Goal: Information Seeking & Learning: Learn about a topic

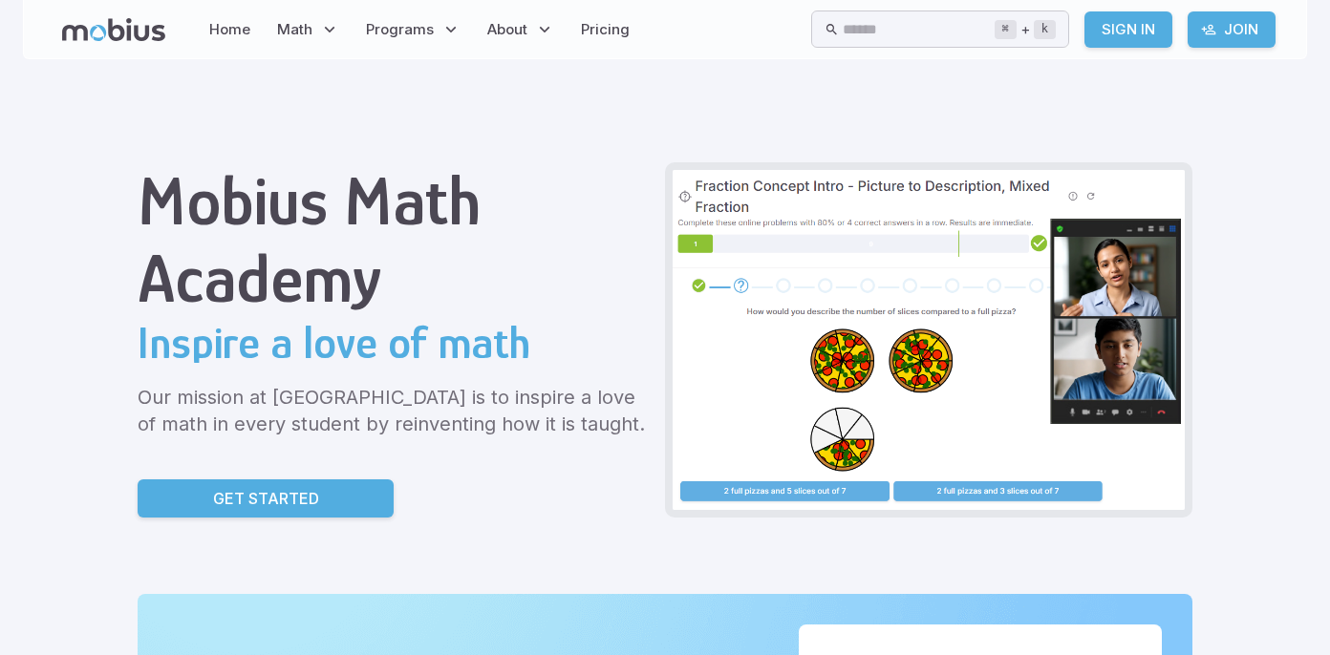
click at [1116, 29] on link "Sign In" at bounding box center [1128, 29] width 88 height 36
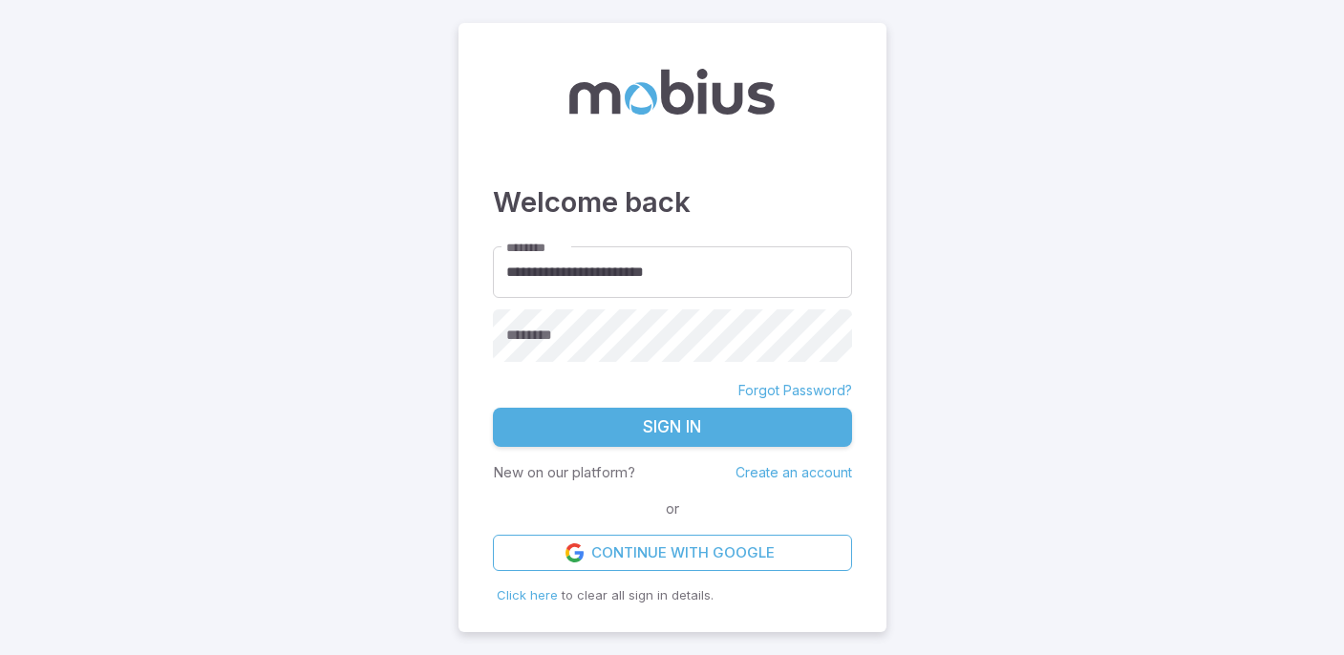
click at [789, 418] on button "Sign In" at bounding box center [672, 428] width 359 height 40
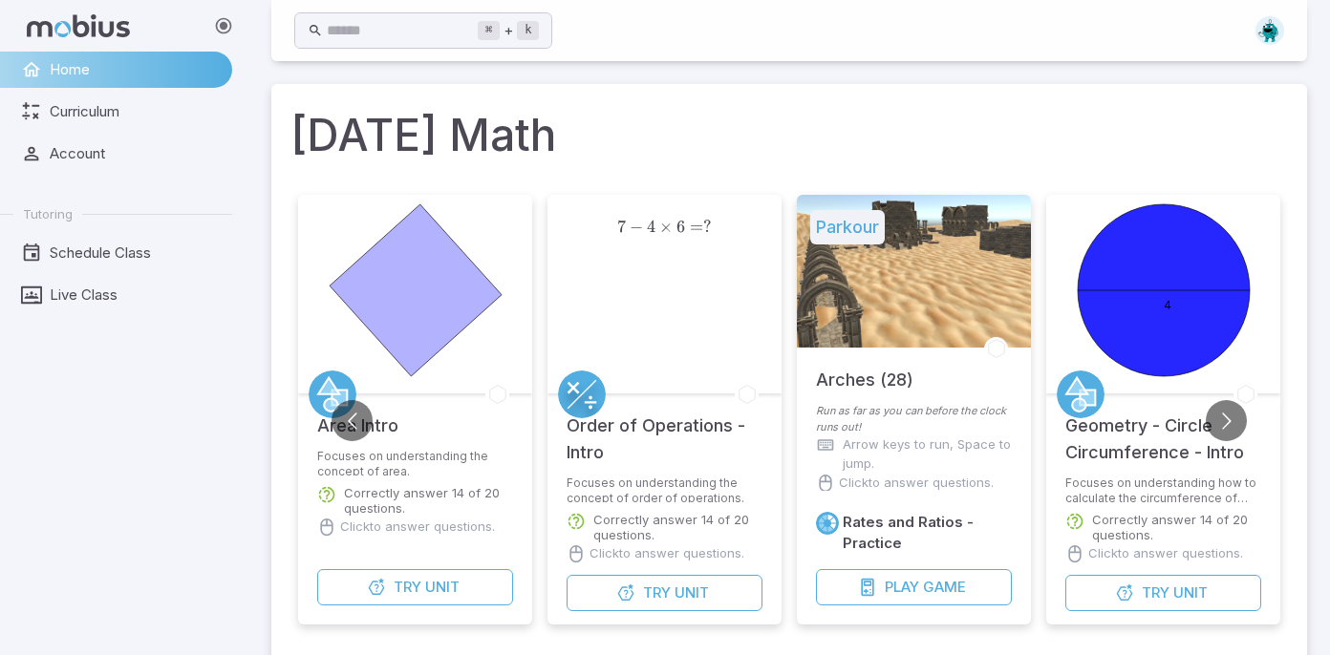
scroll to position [56, 0]
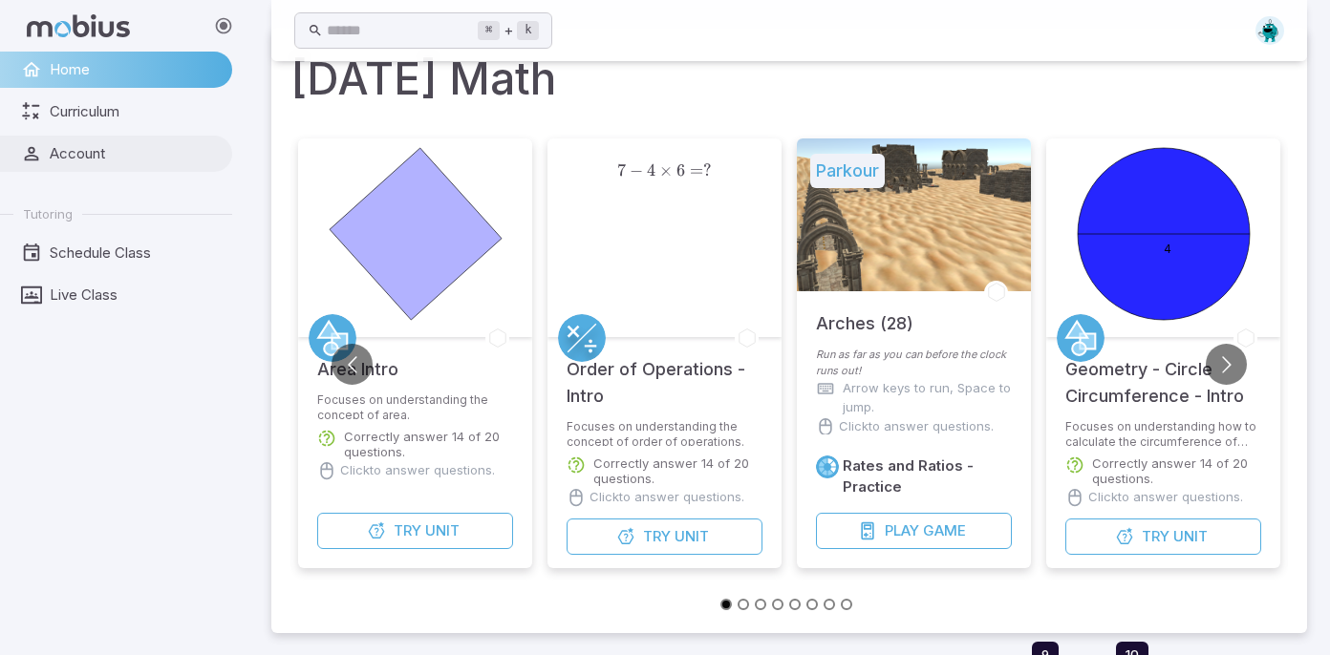
click at [120, 156] on span "Account" at bounding box center [134, 153] width 169 height 21
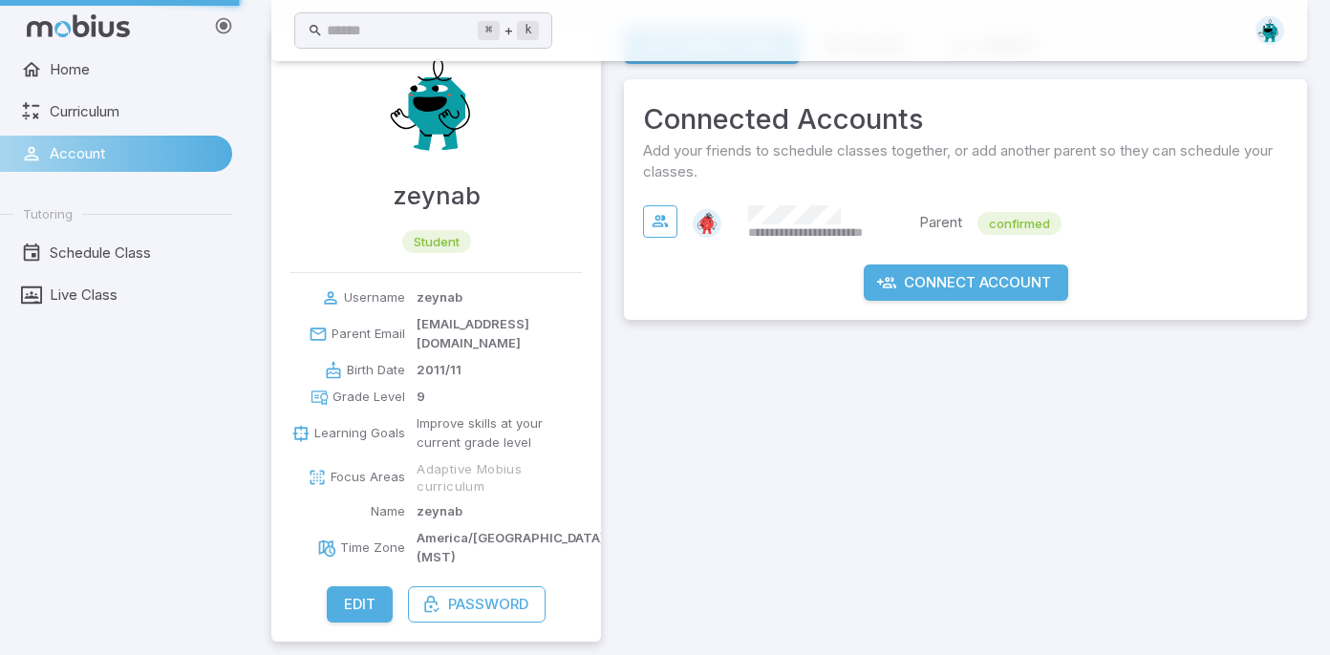
scroll to position [28, 0]
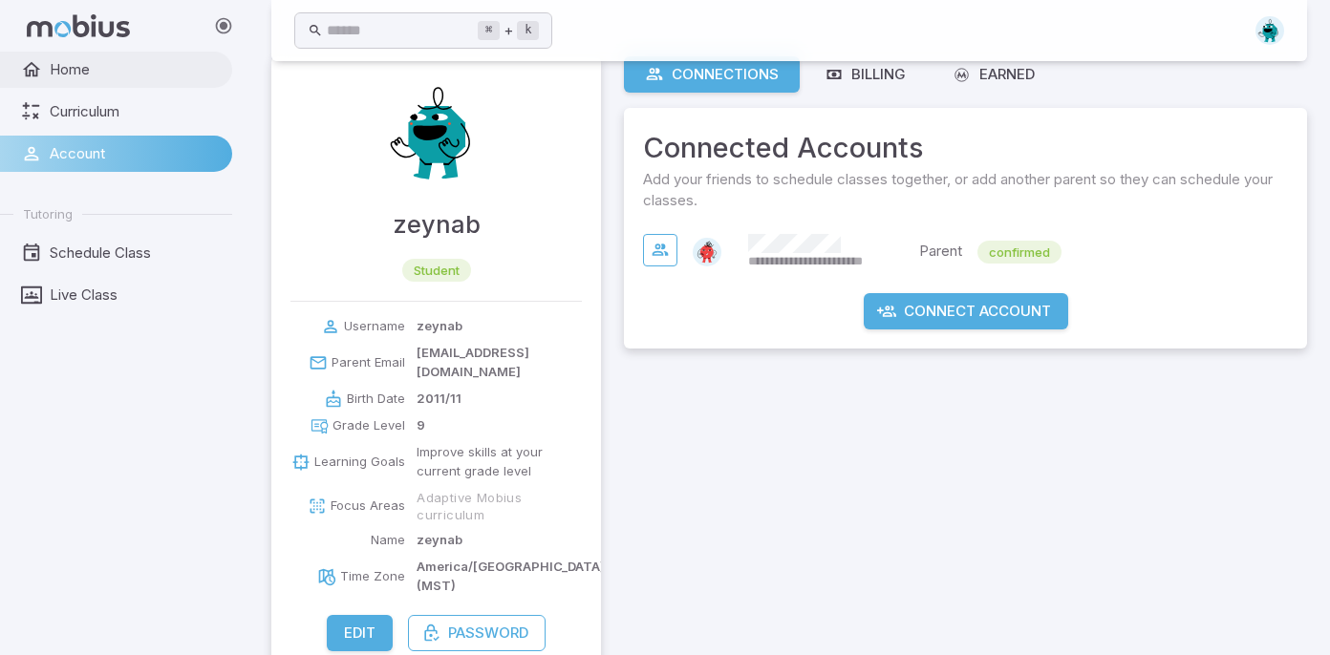
click at [144, 83] on link "Home" at bounding box center [116, 70] width 232 height 36
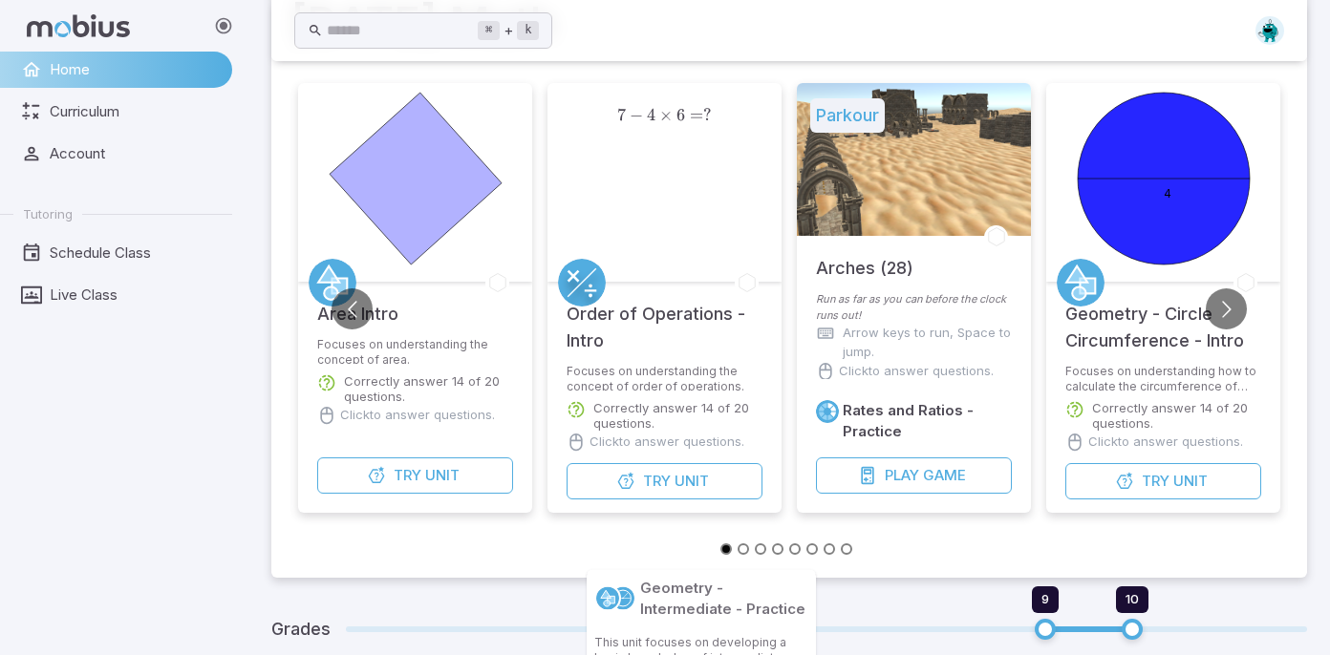
scroll to position [102, 0]
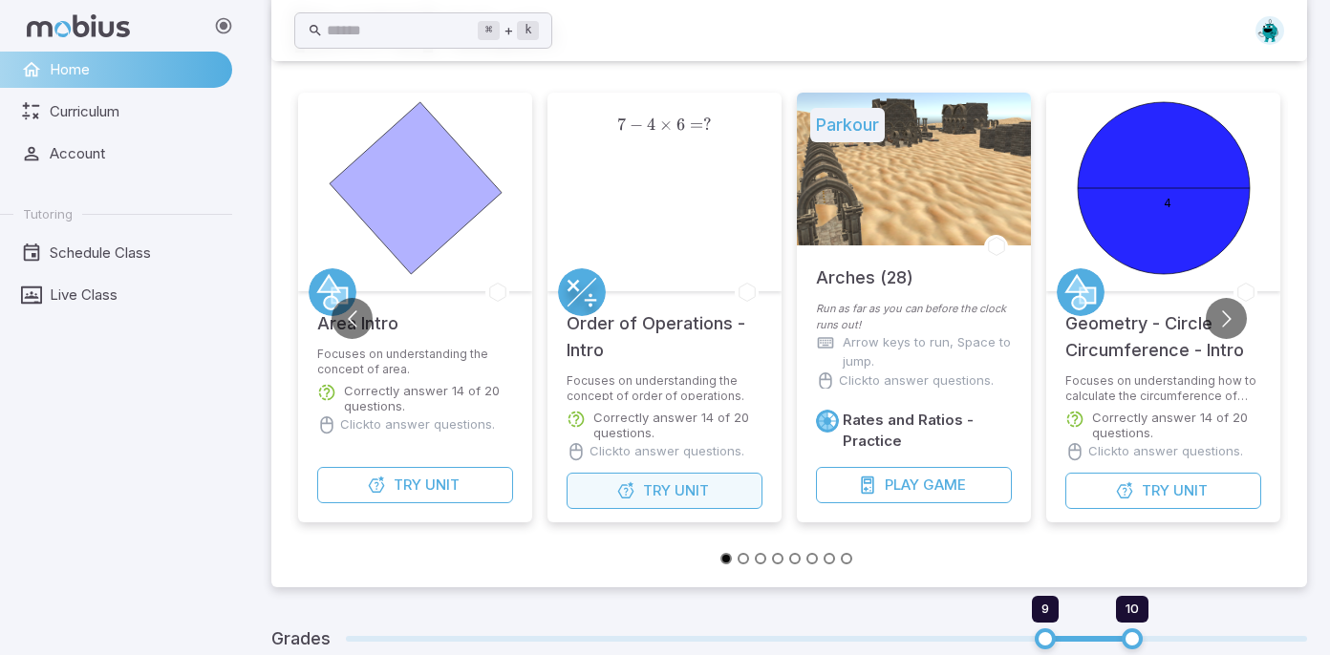
click at [657, 482] on span "Try" at bounding box center [657, 491] width 28 height 21
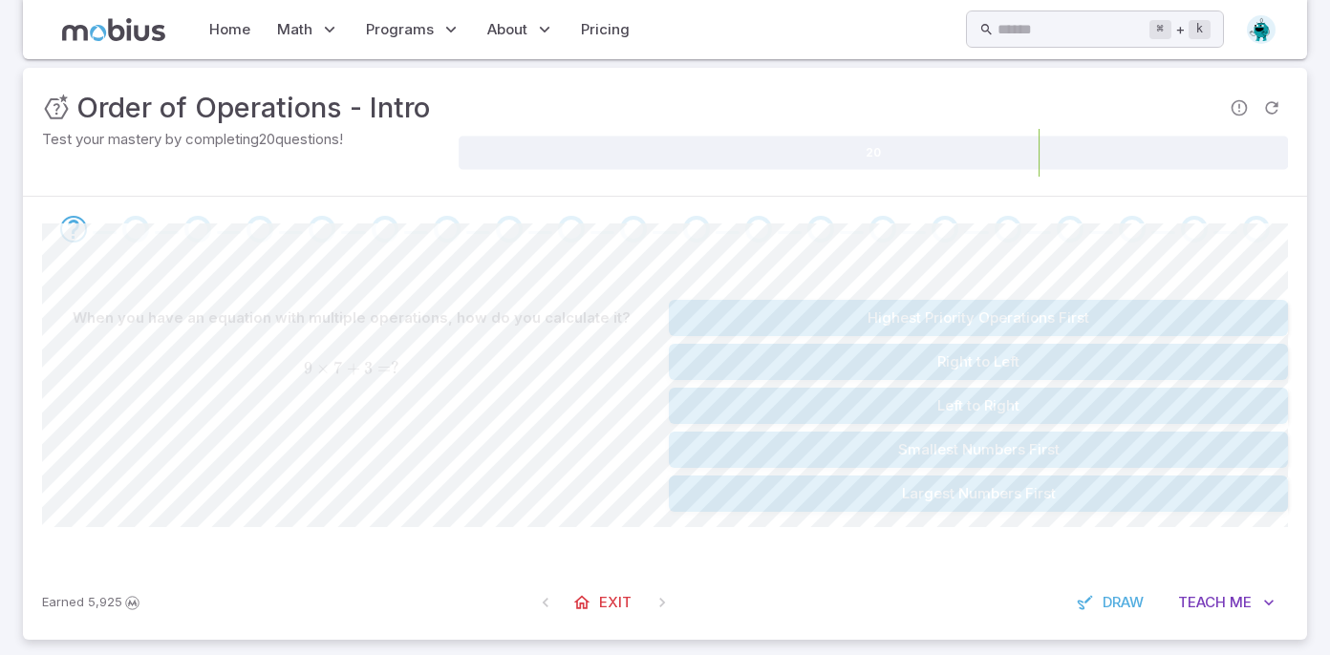
scroll to position [231, 0]
click at [898, 364] on button "Right to Left" at bounding box center [978, 359] width 619 height 36
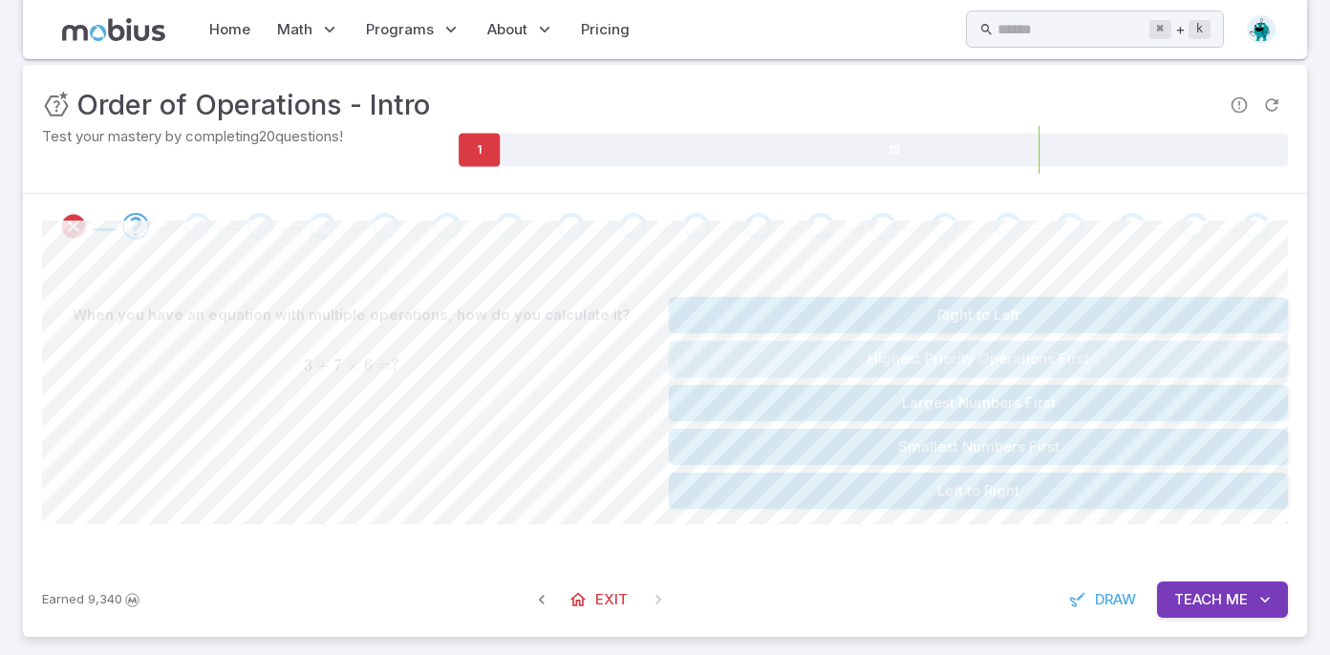
click at [1063, 364] on button "Highest Priority Operations First" at bounding box center [978, 359] width 619 height 36
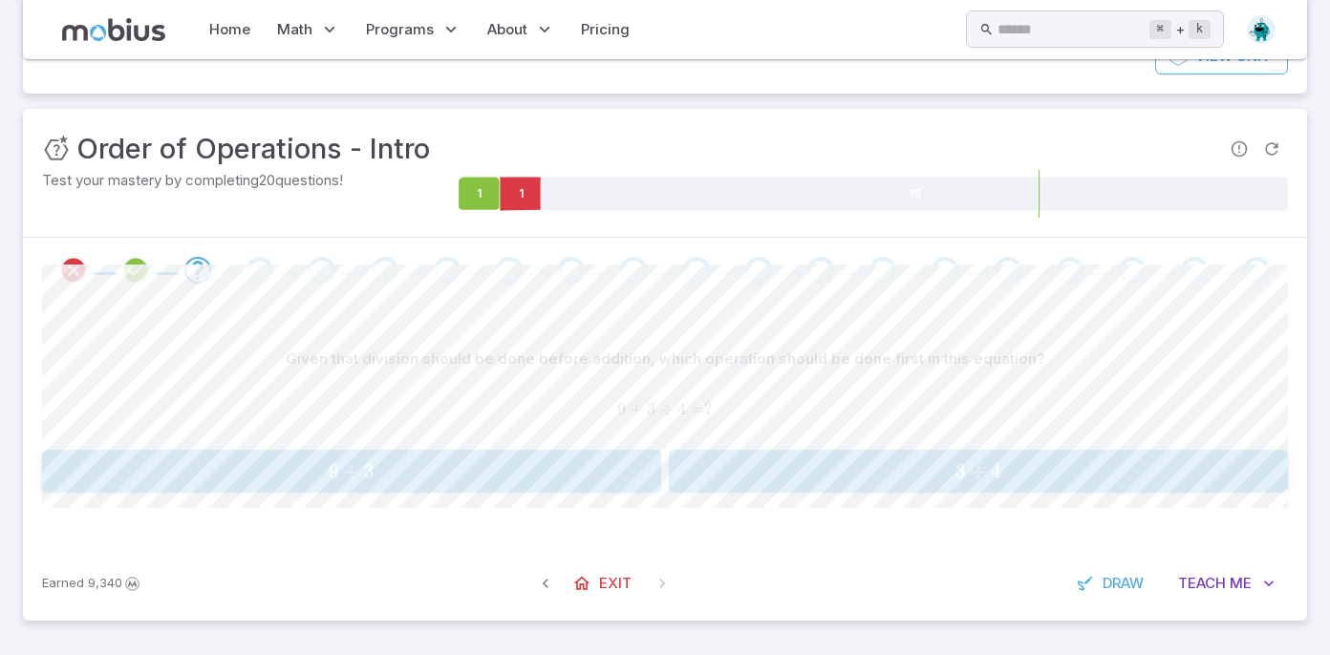
scroll to position [187, 0]
click at [1019, 478] on span "3 ÷ 4" at bounding box center [978, 472] width 607 height 24
click at [896, 473] on span "8 ÷ 5" at bounding box center [978, 472] width 607 height 24
click at [613, 461] on span "6 × 3" at bounding box center [351, 472] width 607 height 24
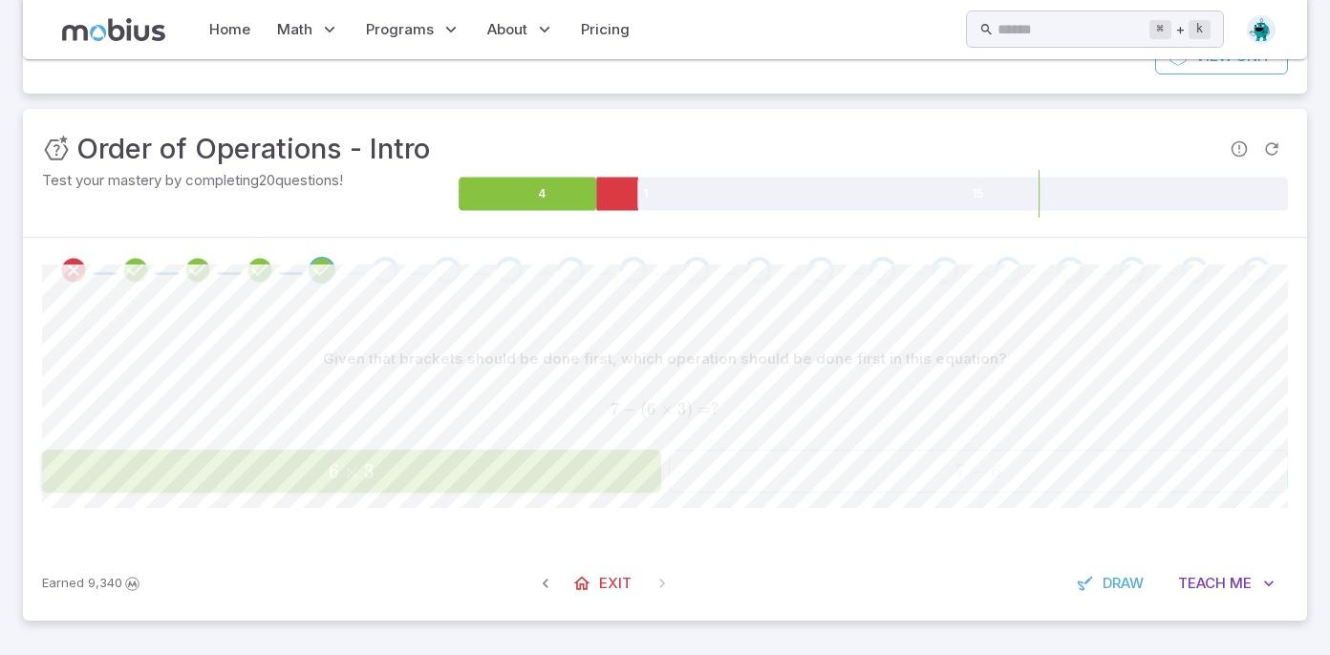
scroll to position [173, 0]
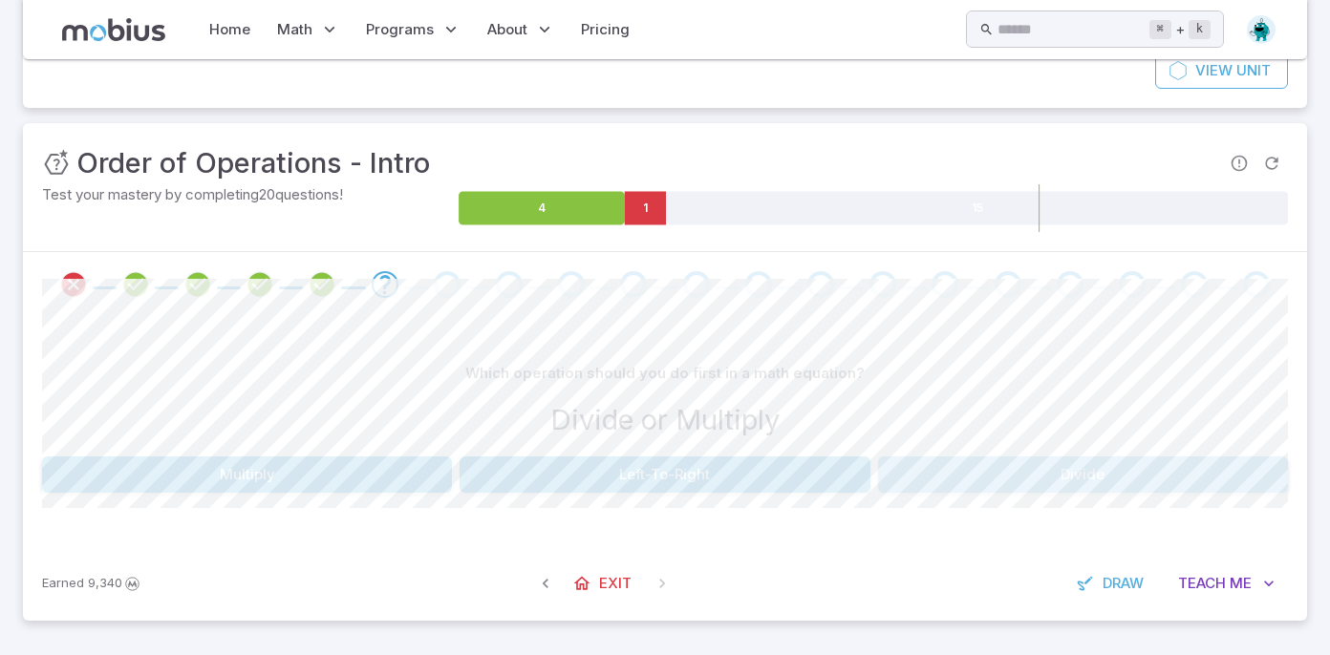
click at [1089, 472] on button "Divide" at bounding box center [1083, 475] width 410 height 36
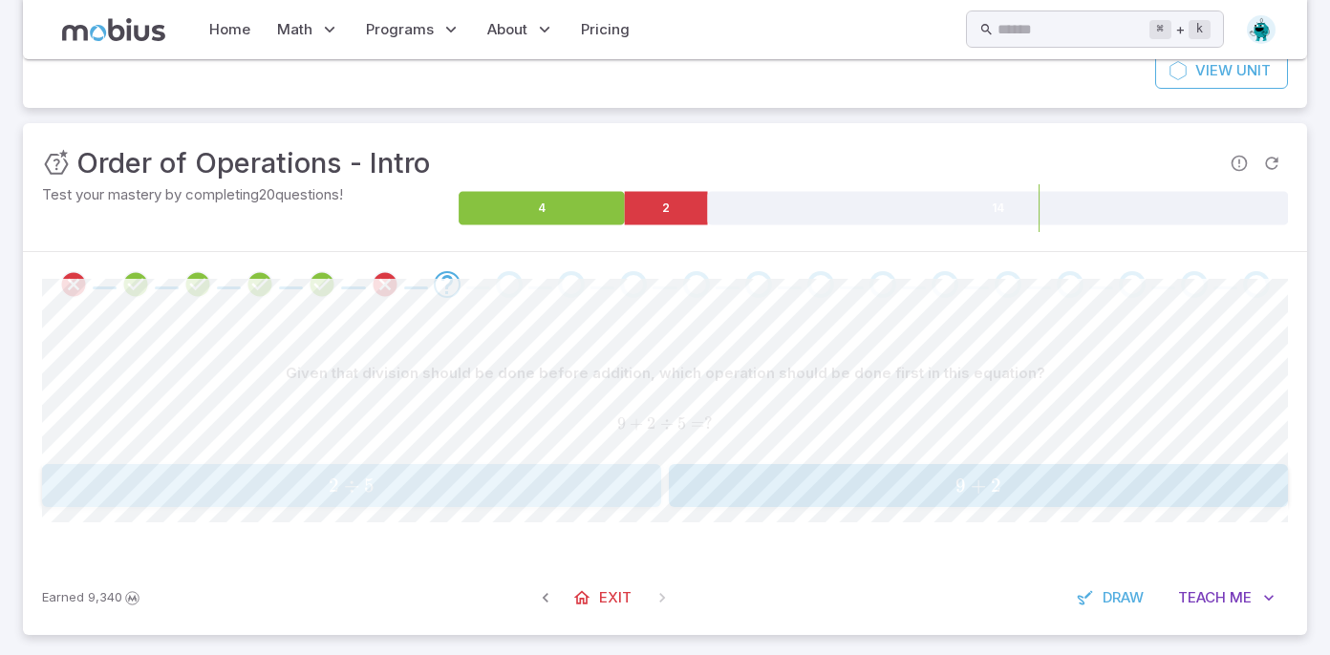
click at [547, 483] on span "2 ÷ 5" at bounding box center [351, 486] width 607 height 24
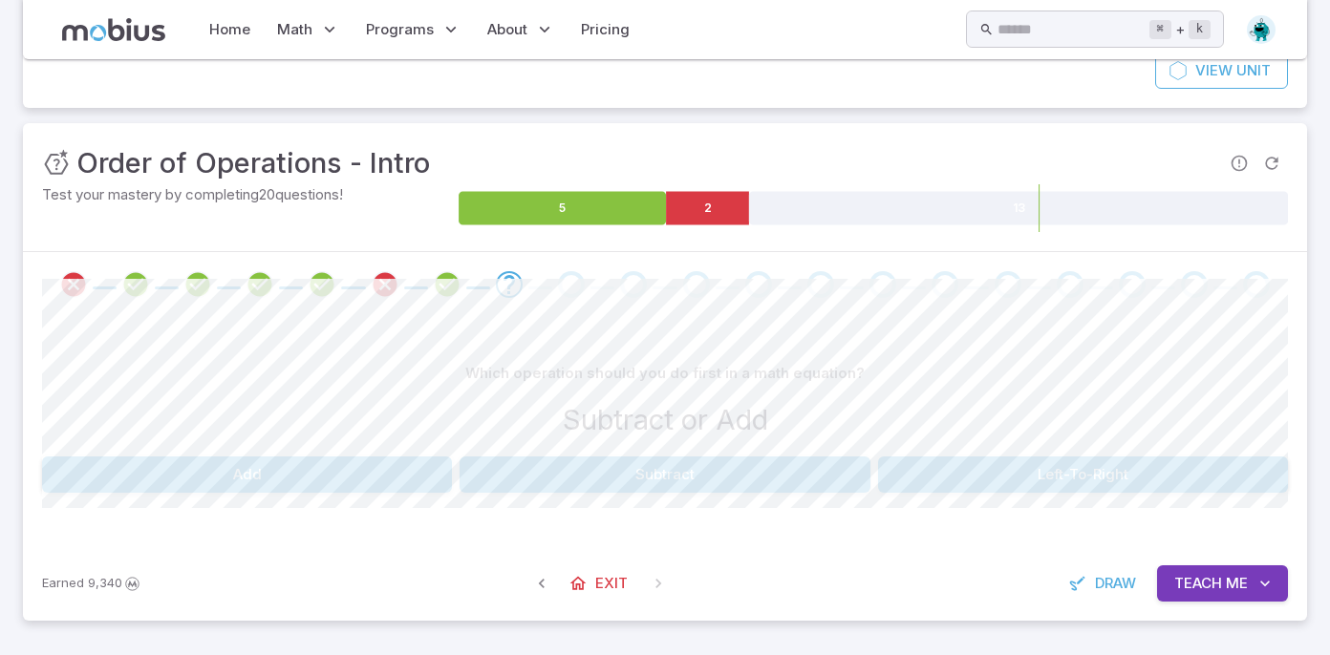
click at [980, 467] on button "Left-To-Right" at bounding box center [1083, 475] width 410 height 36
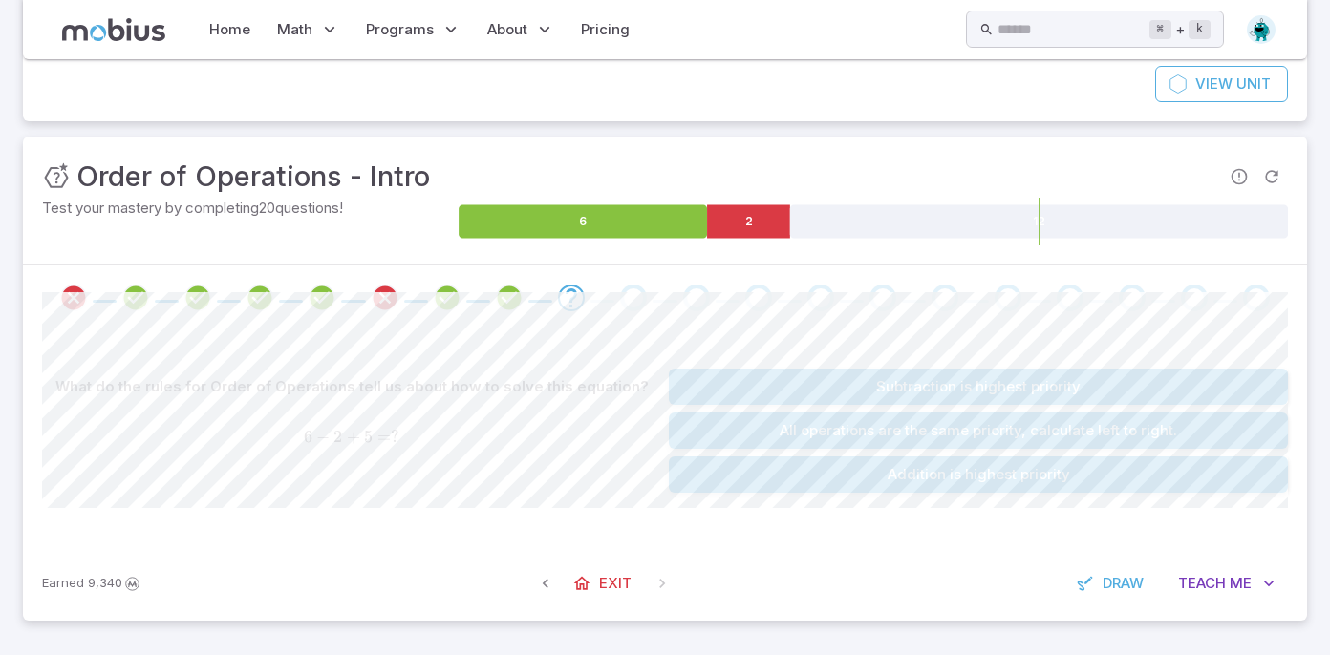
scroll to position [160, 0]
click at [979, 373] on button "Subtraction is highest priority" at bounding box center [978, 387] width 619 height 36
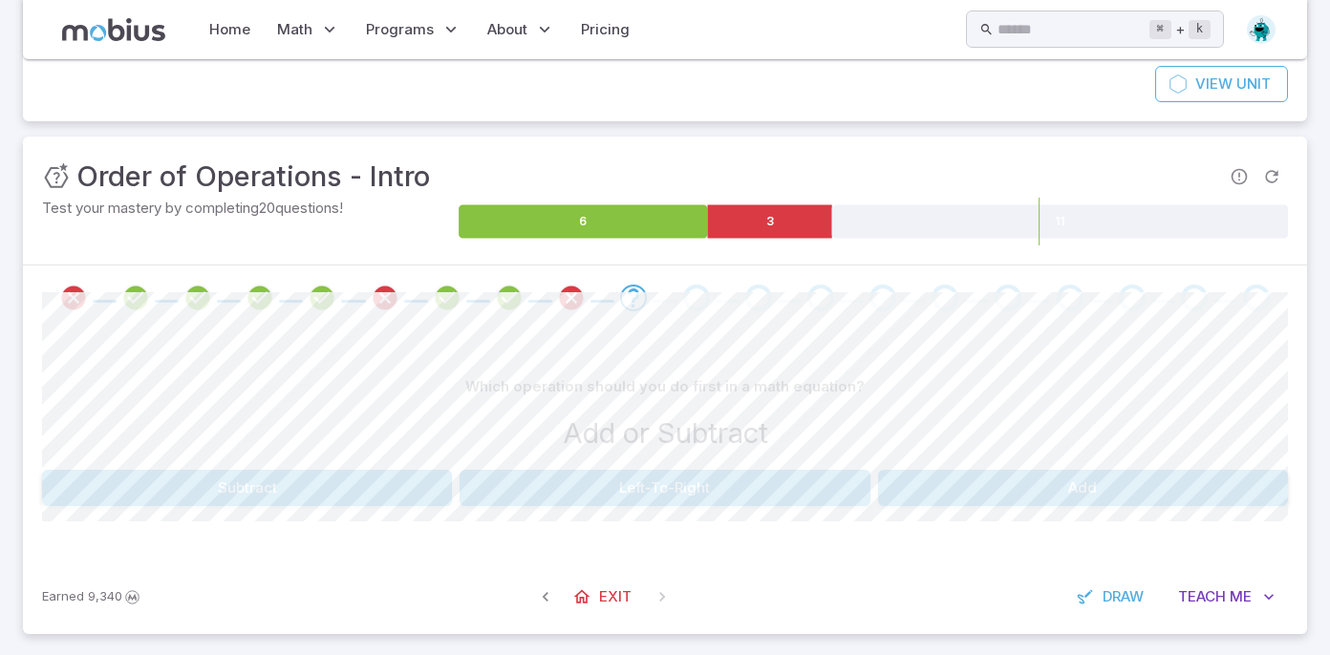
click at [761, 488] on button "Left-To-Right" at bounding box center [665, 488] width 410 height 36
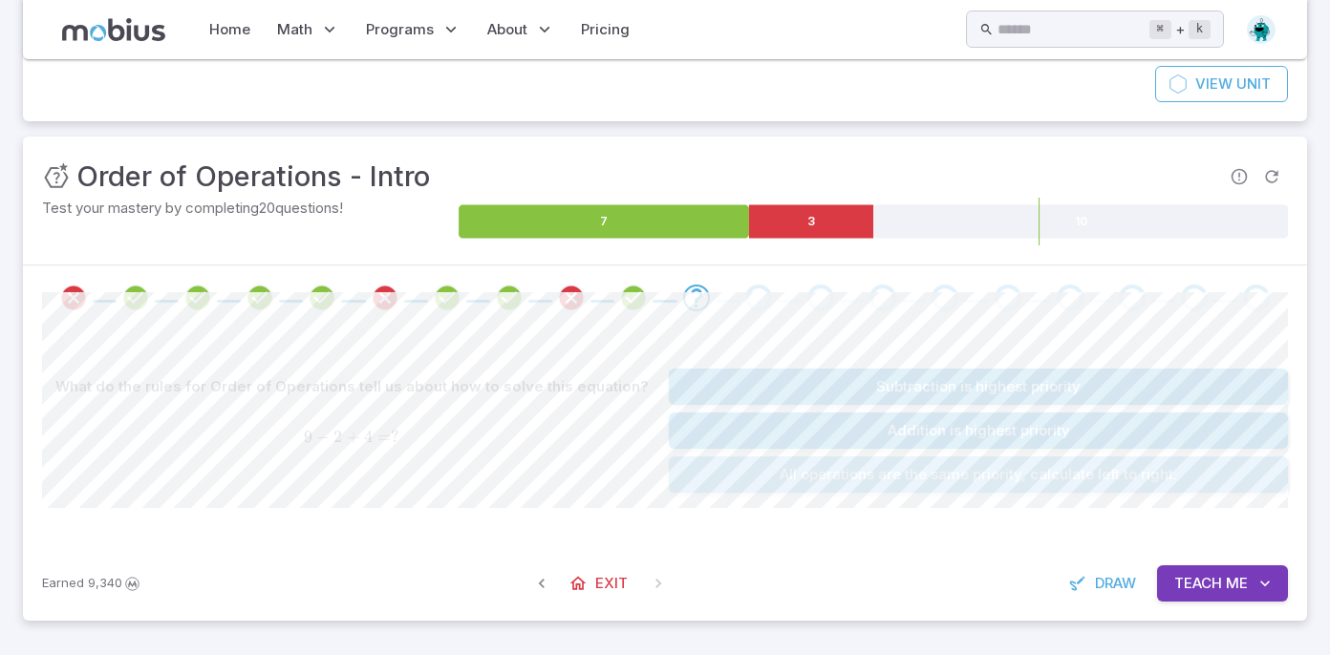
click at [773, 477] on button "All operations are the same priority, calculate left to right." at bounding box center [978, 475] width 619 height 36
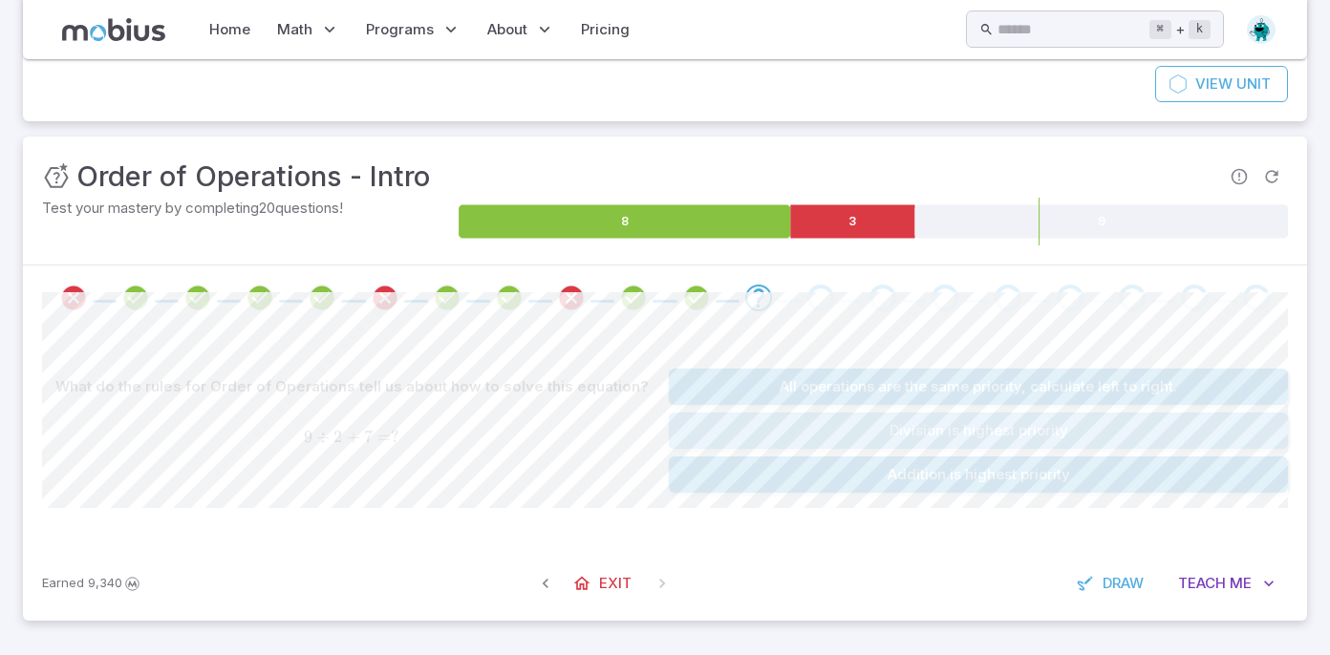
click at [792, 433] on button "Division is highest priority" at bounding box center [978, 431] width 619 height 36
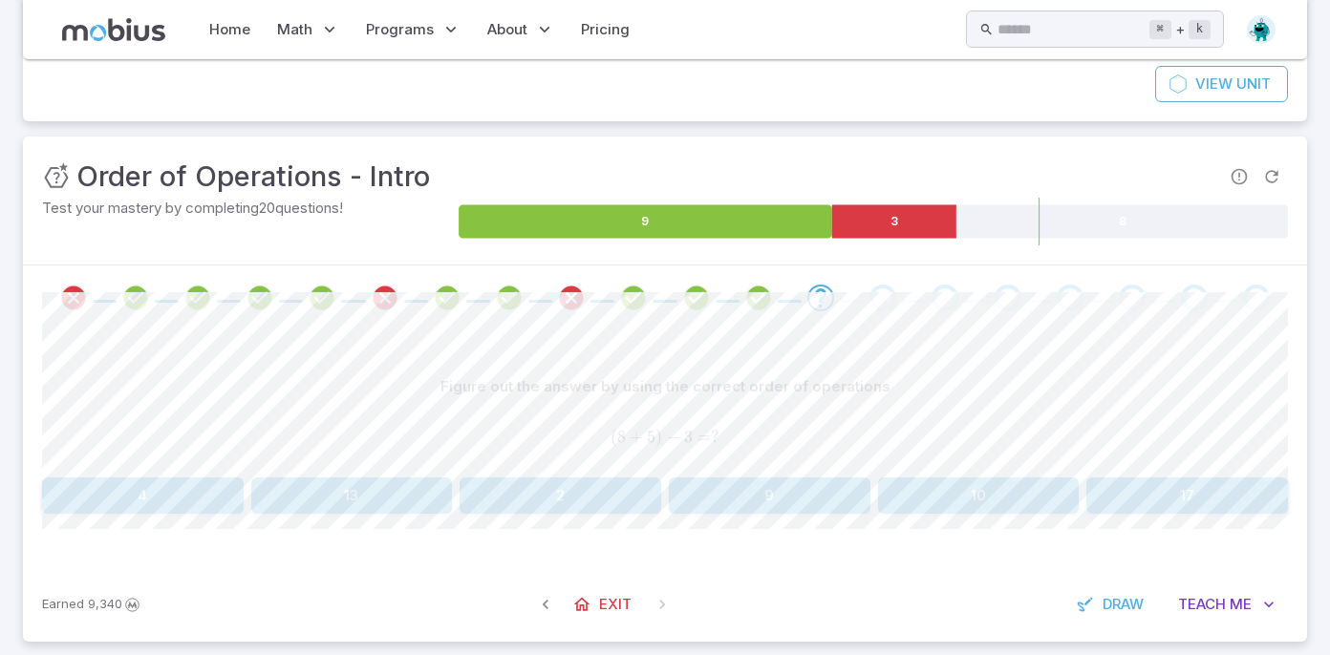
click at [979, 506] on button "10" at bounding box center [979, 496] width 202 height 36
click at [573, 504] on button "8" at bounding box center [561, 496] width 202 height 36
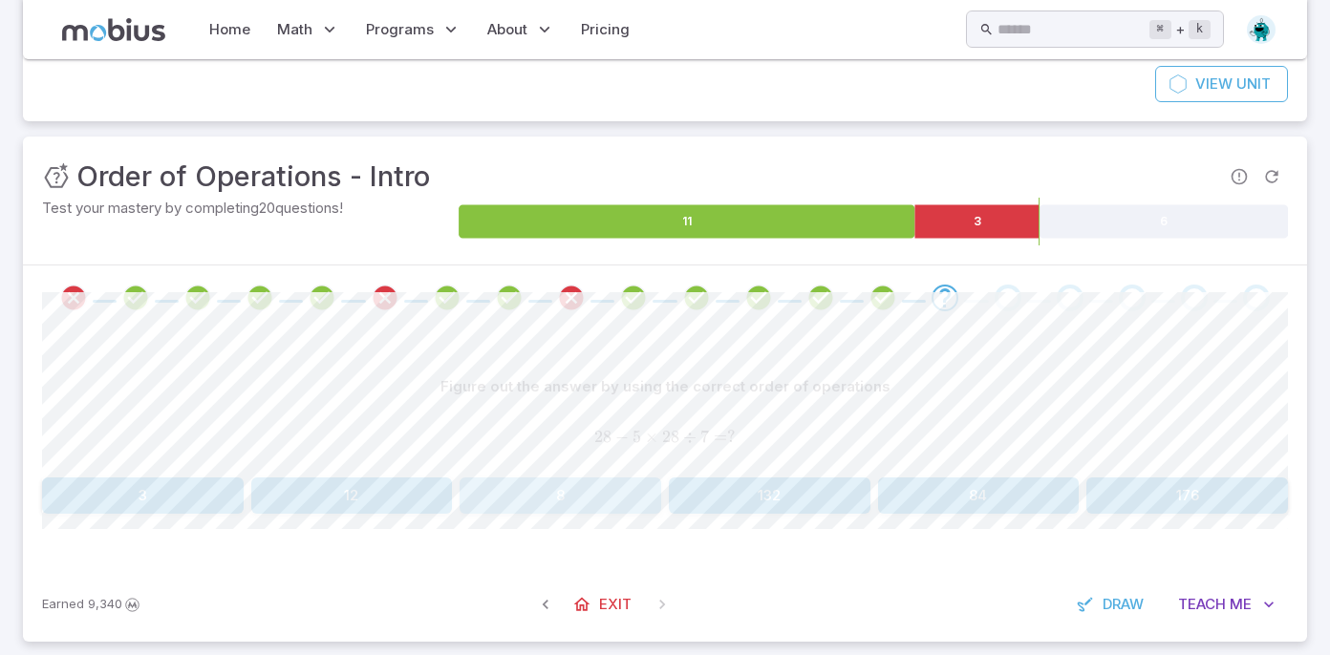
click at [525, 492] on button "8" at bounding box center [561, 496] width 202 height 36
click at [1113, 485] on button "22" at bounding box center [1187, 496] width 202 height 36
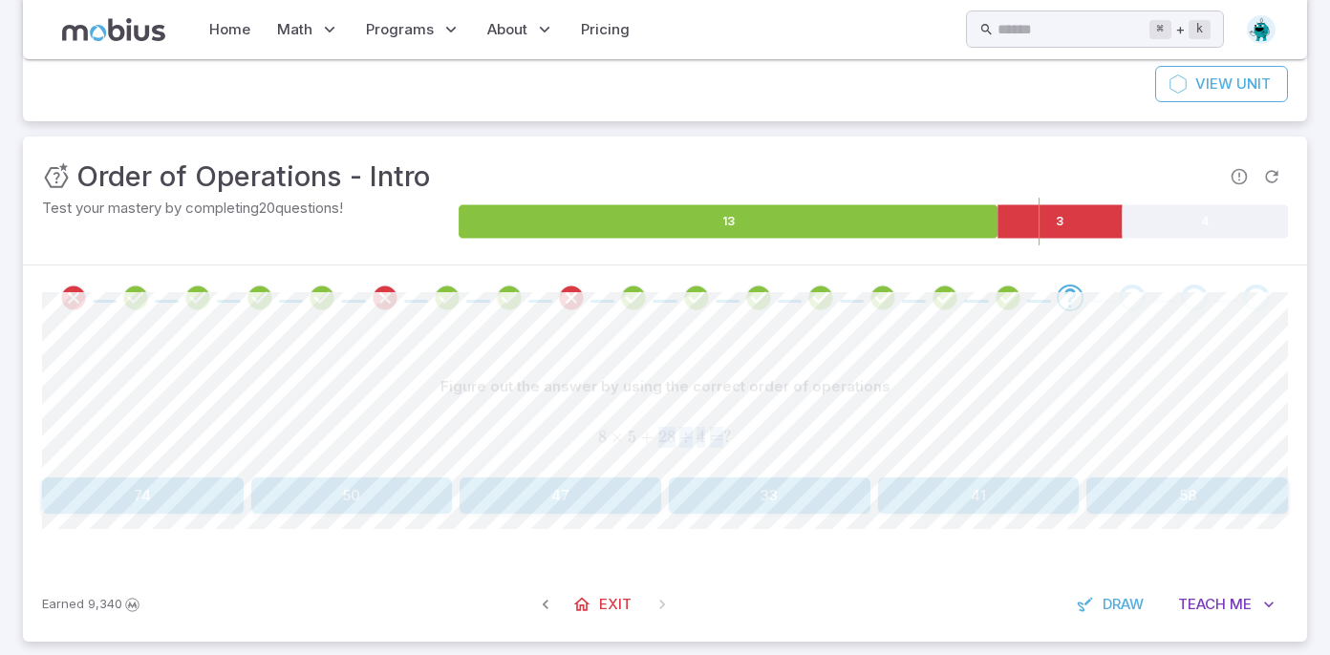
drag, startPoint x: 660, startPoint y: 439, endPoint x: 721, endPoint y: 438, distance: 61.2
click at [721, 438] on span "8 × 5 + 28 ÷ 4 = ?" at bounding box center [665, 437] width 1246 height 21
click at [922, 497] on button "41" at bounding box center [979, 496] width 202 height 36
click at [122, 495] on button "7" at bounding box center [143, 496] width 202 height 36
click at [354, 493] on button "48" at bounding box center [352, 496] width 202 height 36
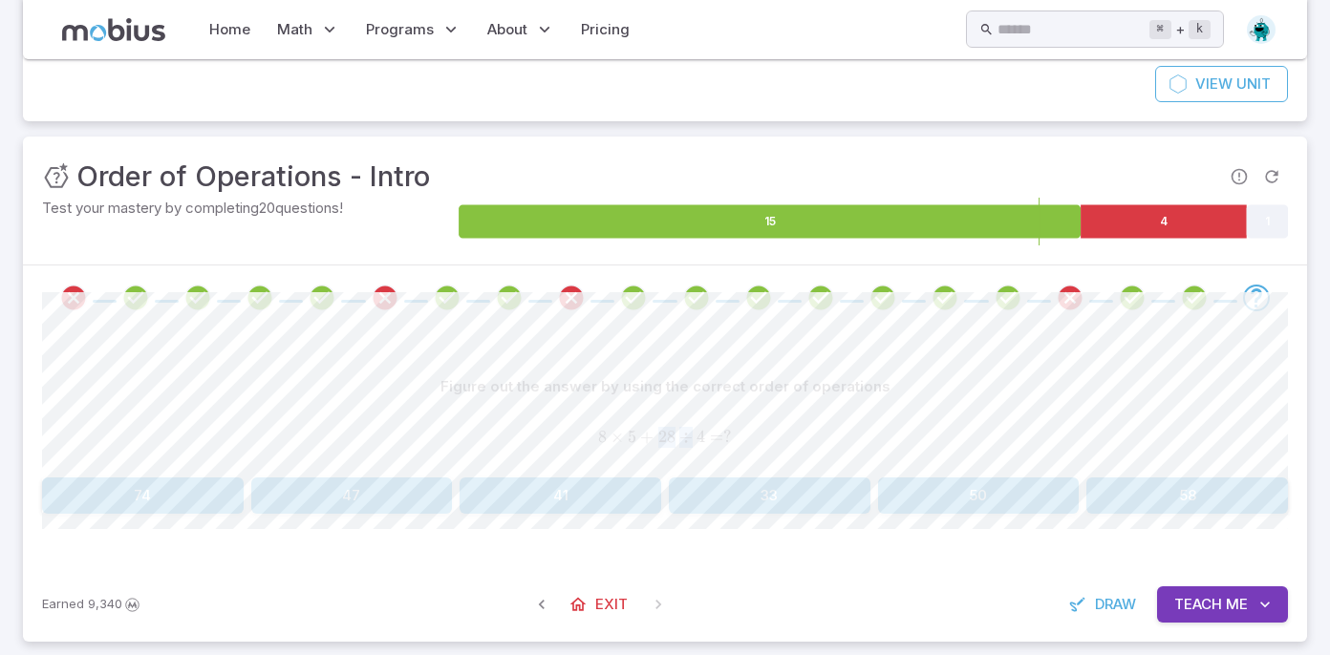
drag, startPoint x: 660, startPoint y: 440, endPoint x: 687, endPoint y: 445, distance: 27.2
click at [687, 445] on span "28 ÷" at bounding box center [677, 437] width 38 height 21
click at [563, 435] on span "8 × 5 + 28 ÷ 4 = ?" at bounding box center [665, 437] width 1246 height 21
drag, startPoint x: 661, startPoint y: 436, endPoint x: 689, endPoint y: 438, distance: 27.8
click at [689, 438] on span "28 ÷" at bounding box center [677, 437] width 38 height 21
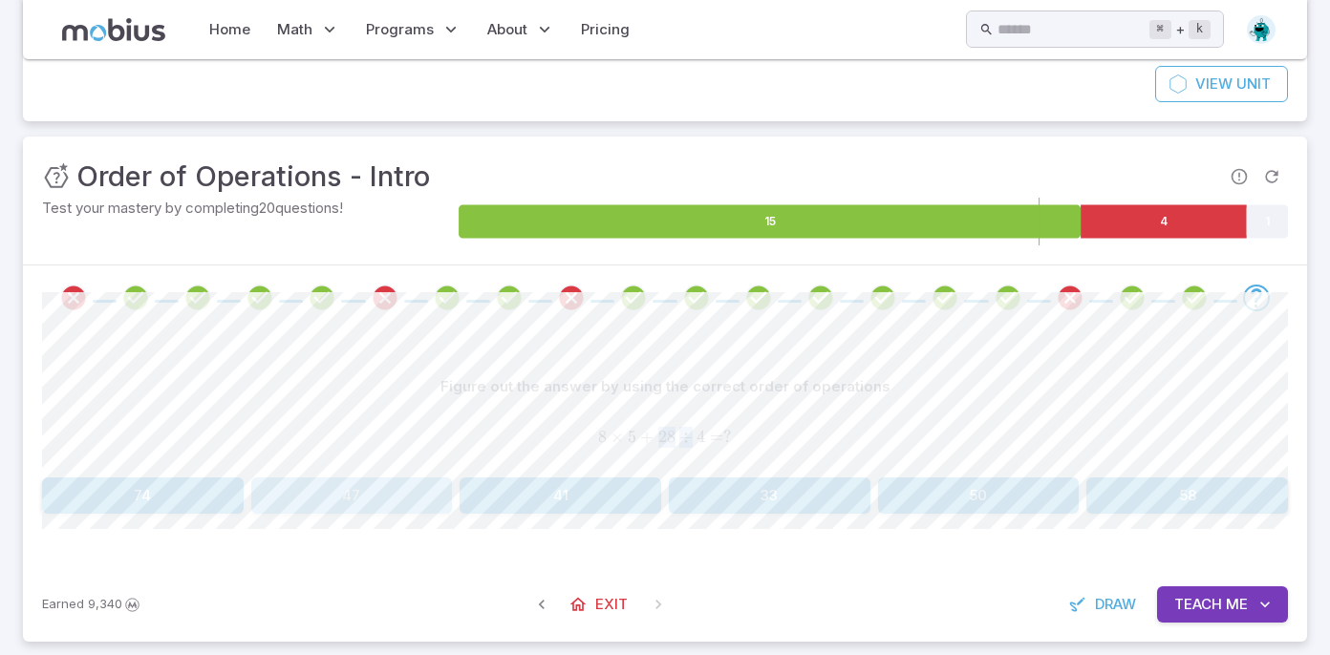
click at [421, 492] on button "47" at bounding box center [352, 496] width 202 height 36
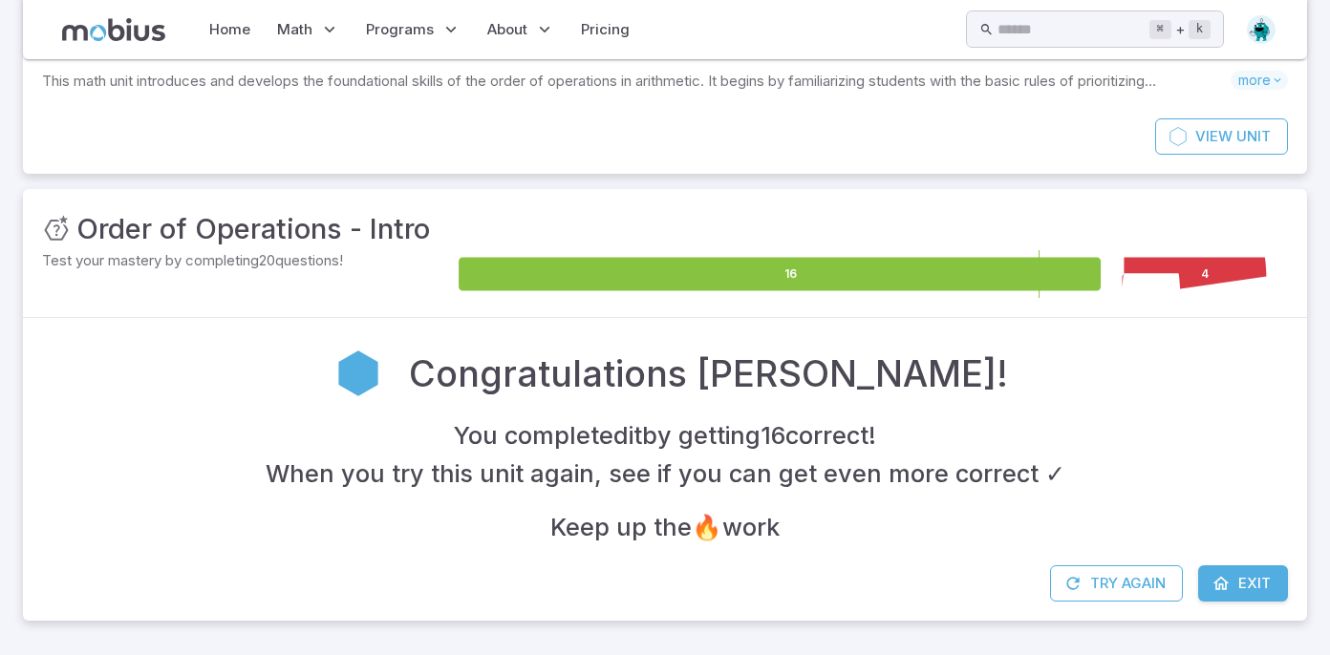
scroll to position [107, 0]
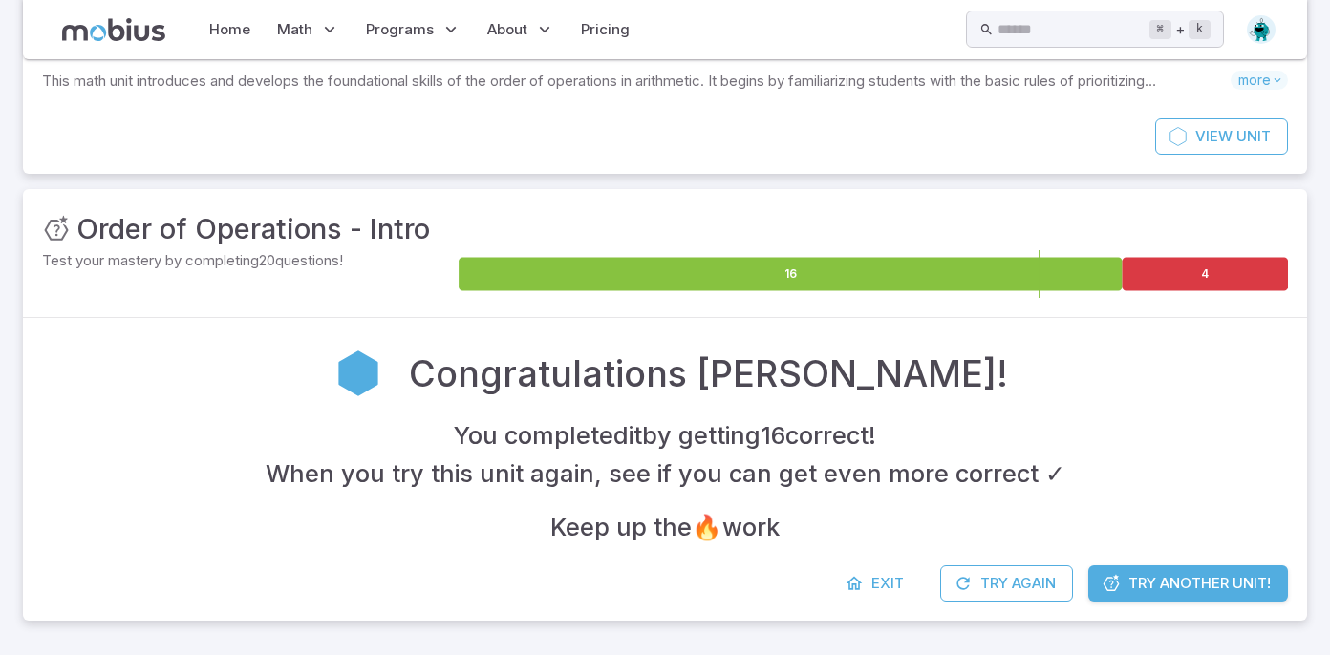
click at [1144, 585] on span "Try Another Unit!" at bounding box center [1199, 583] width 142 height 21
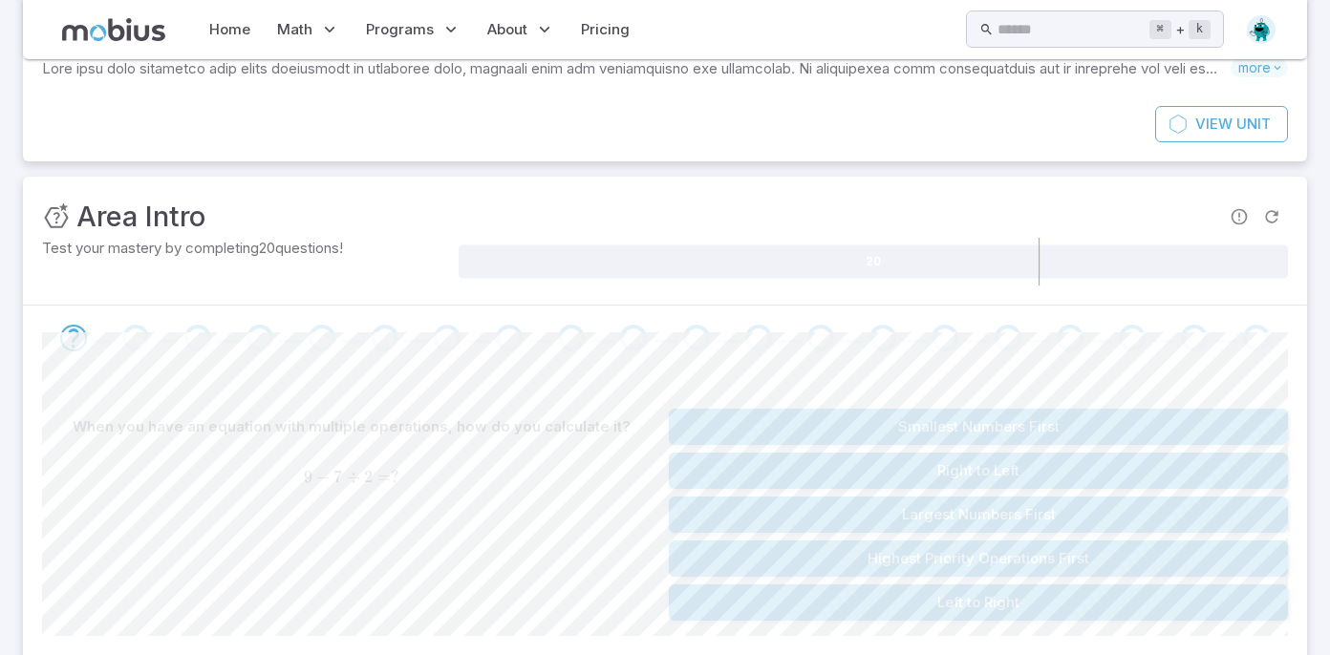
scroll to position [0, 0]
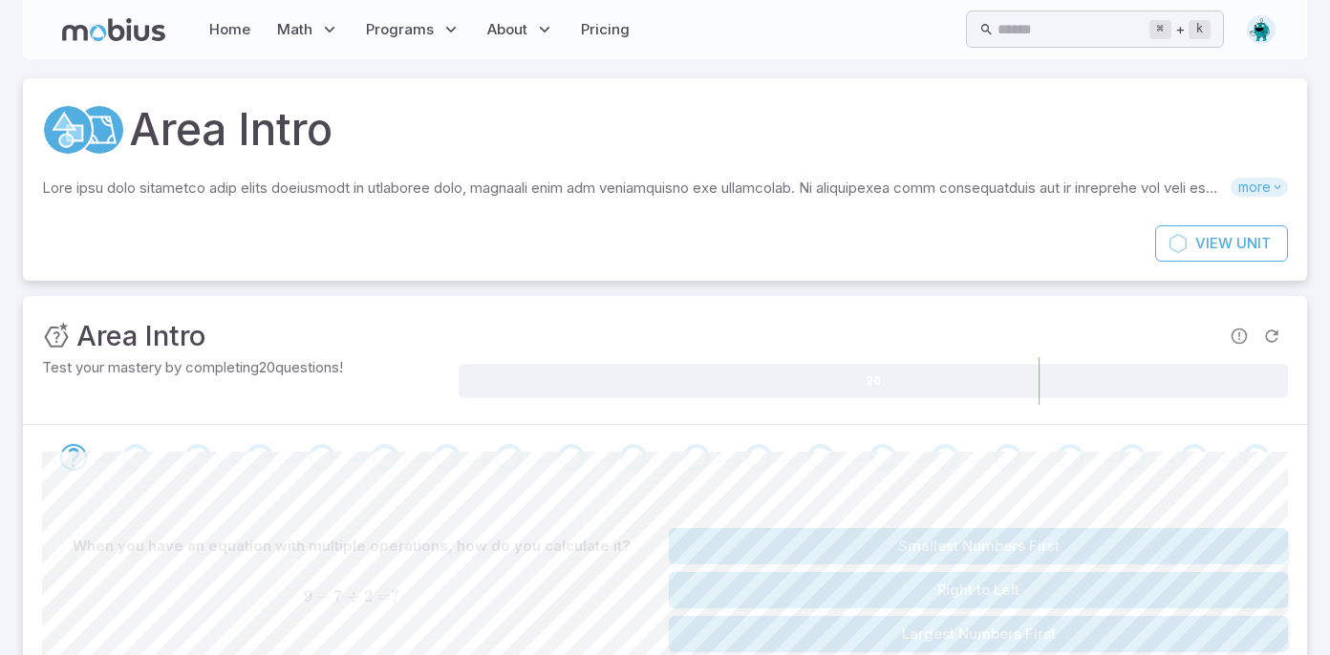
click at [1267, 189] on span "more" at bounding box center [1259, 187] width 57 height 19
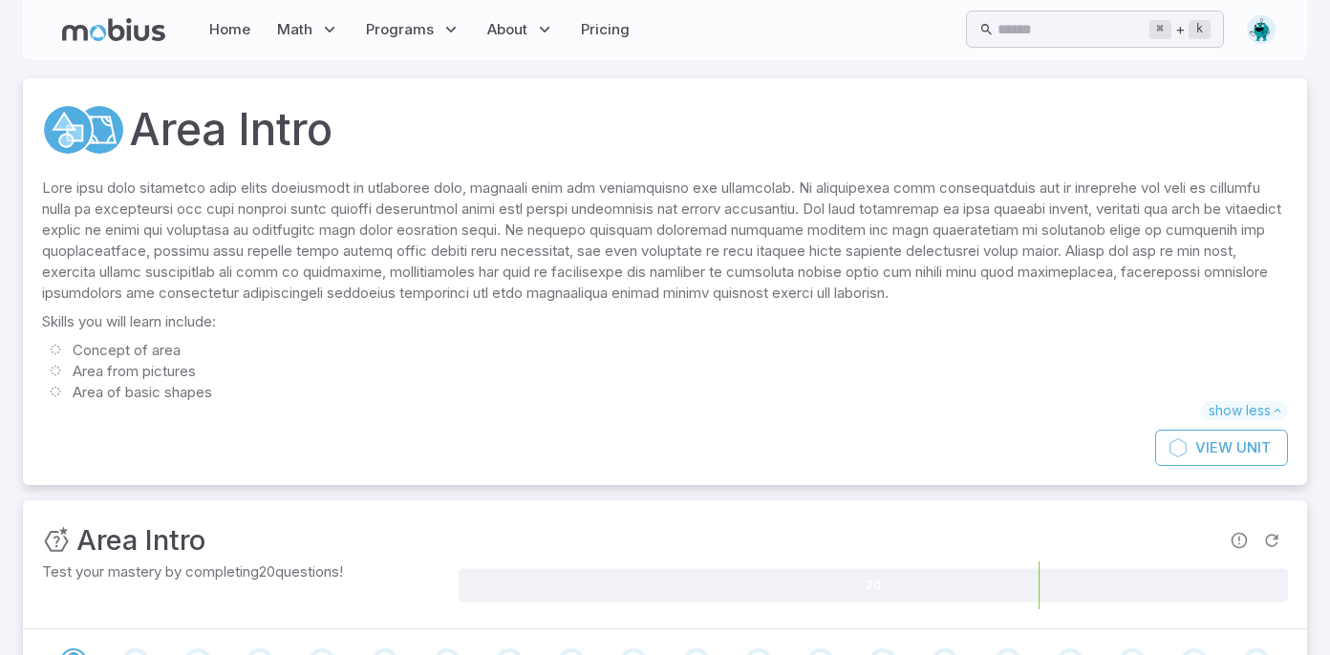
click at [171, 182] on p "Skills you will learn include:" at bounding box center [665, 255] width 1246 height 155
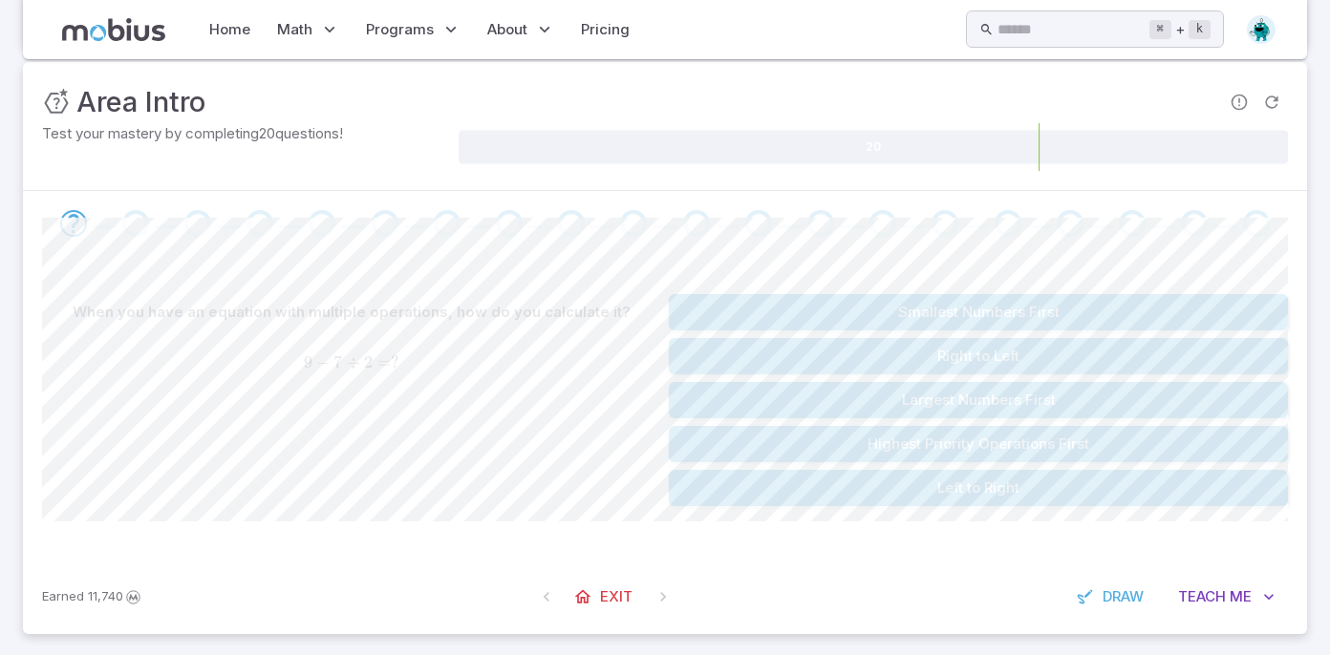
scroll to position [452, 0]
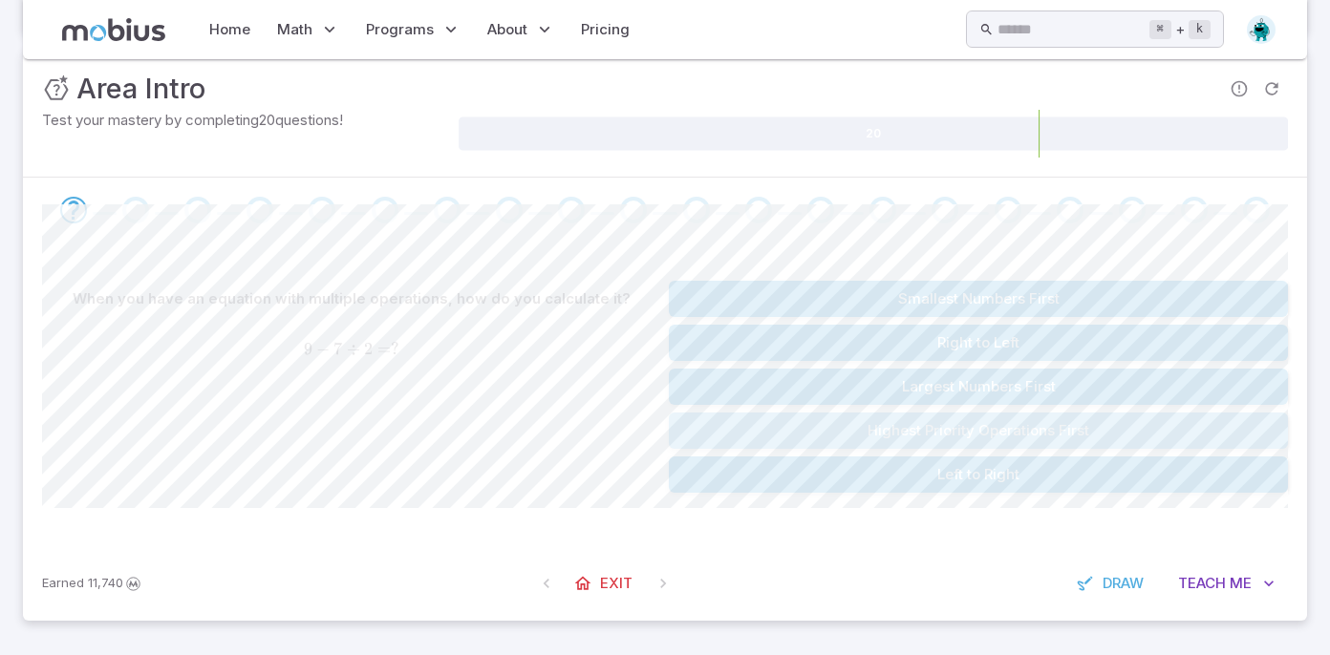
click at [887, 443] on button "Highest Priority Operations First" at bounding box center [978, 431] width 619 height 36
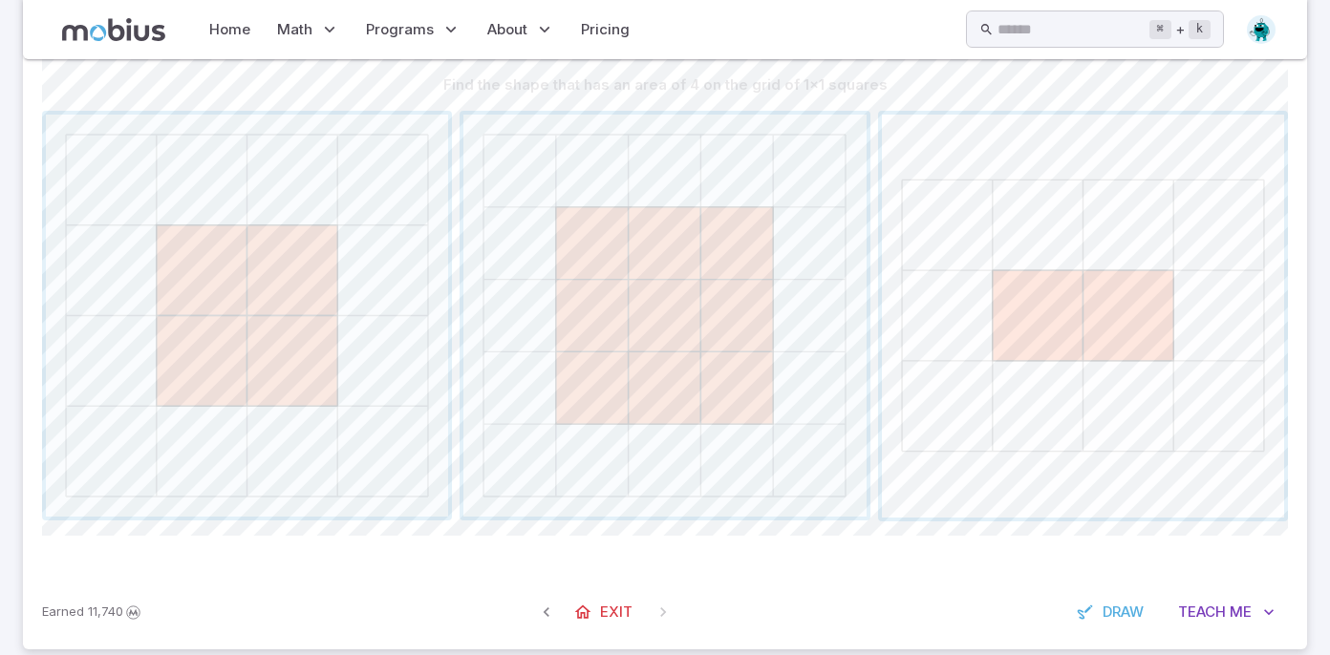
scroll to position [694, 0]
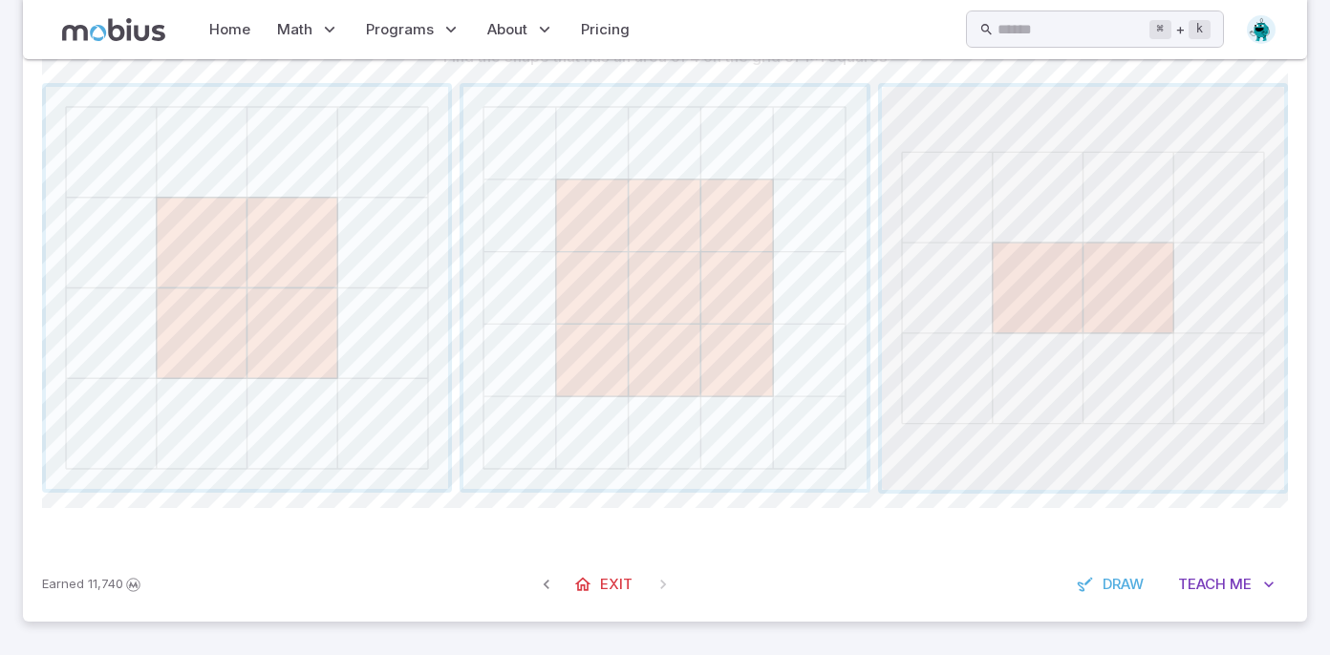
click at [1192, 289] on span "button" at bounding box center [1083, 288] width 402 height 402
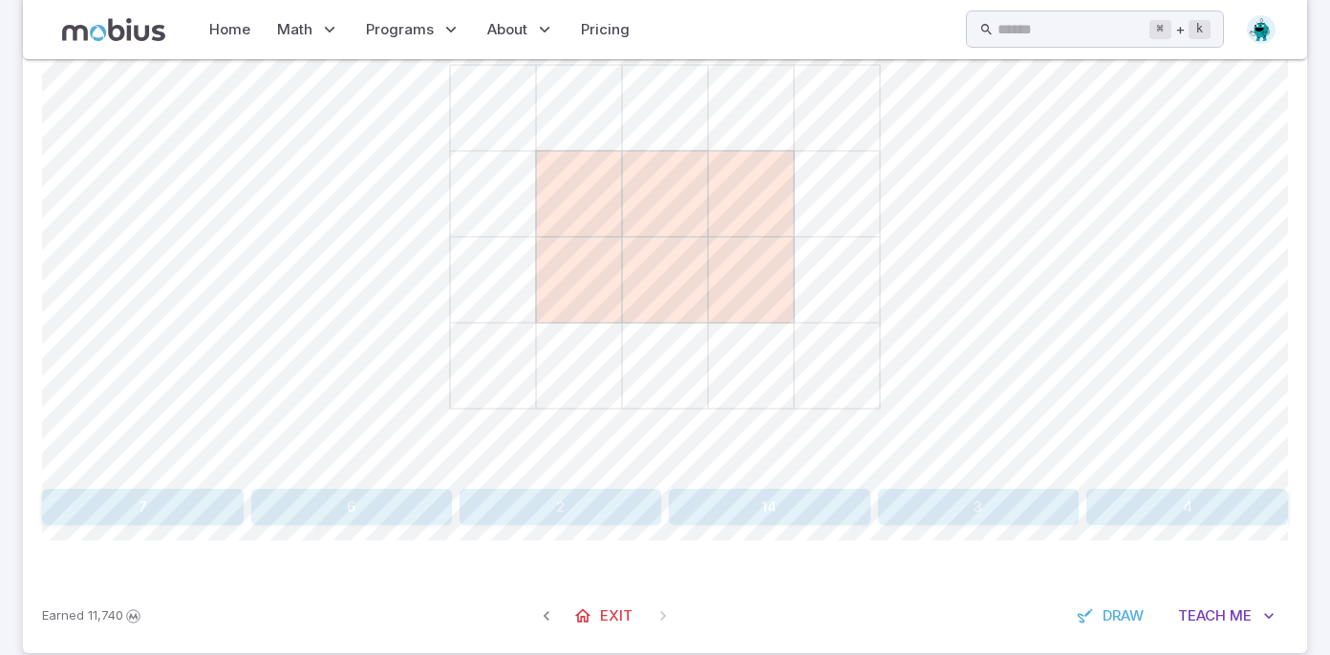
scroll to position [787, 0]
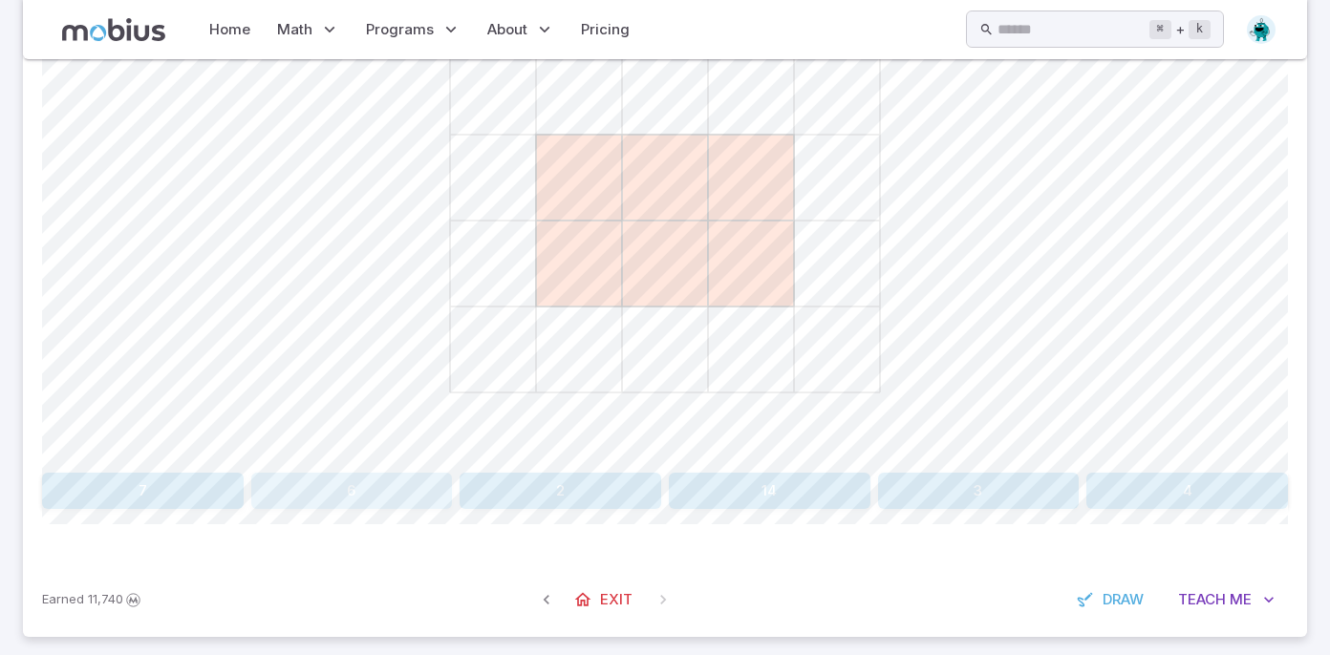
click at [413, 493] on button "6" at bounding box center [352, 491] width 202 height 36
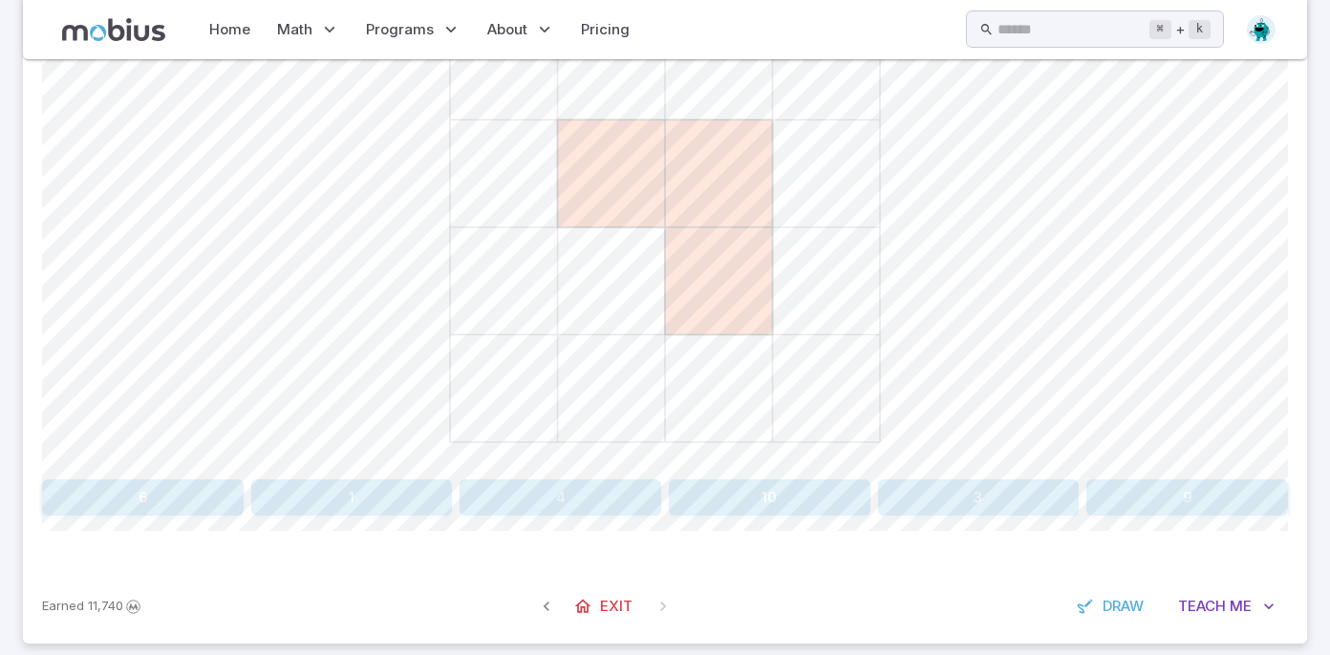
scroll to position [791, 0]
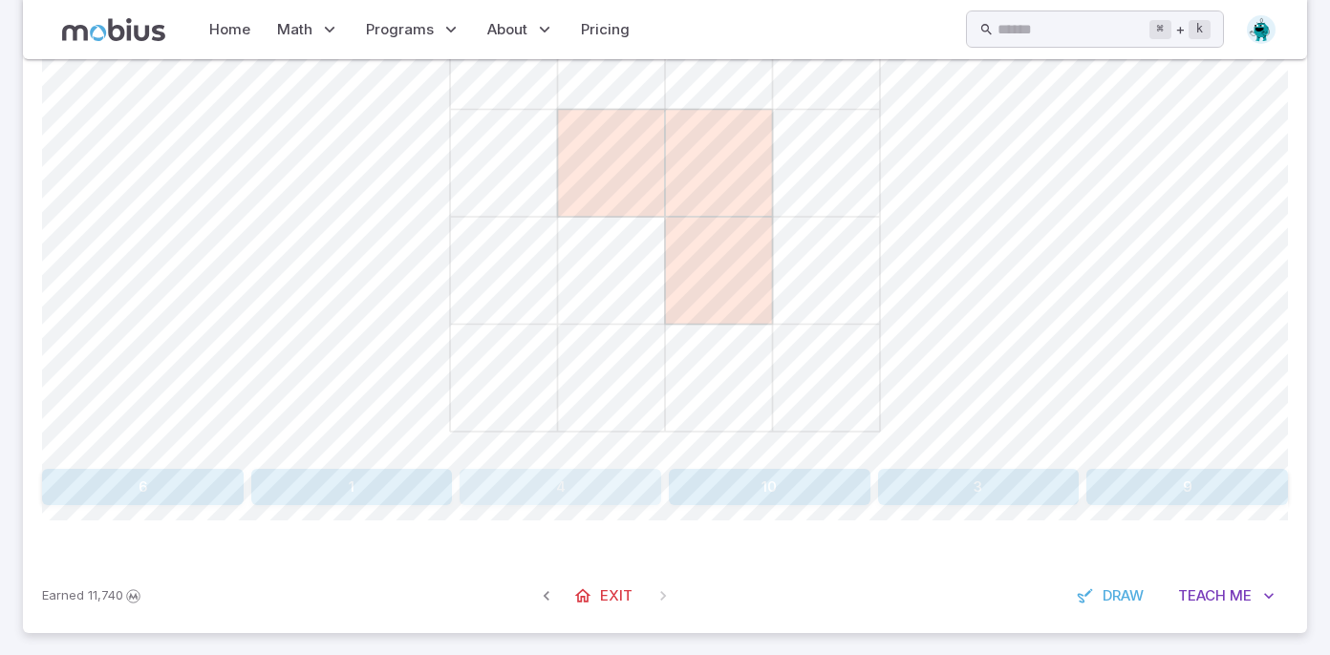
click at [590, 487] on button "4" at bounding box center [561, 487] width 202 height 36
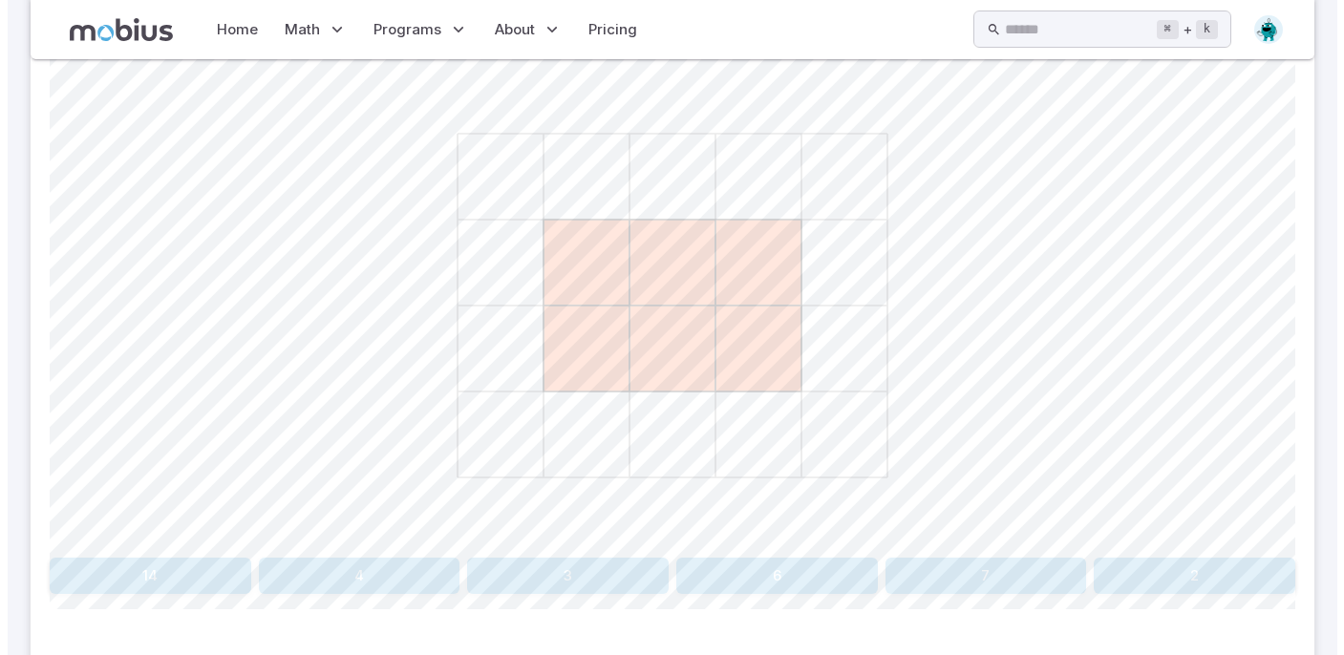
scroll to position [803, 0]
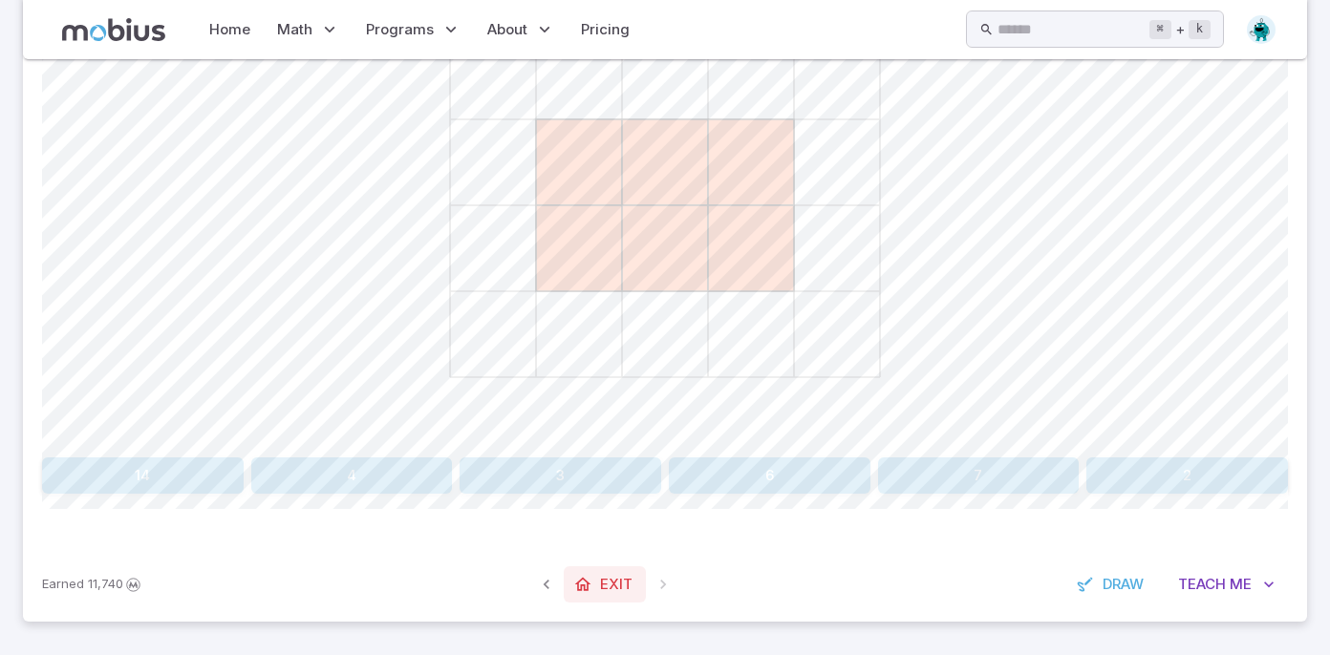
click at [612, 577] on span "Exit" at bounding box center [616, 584] width 32 height 21
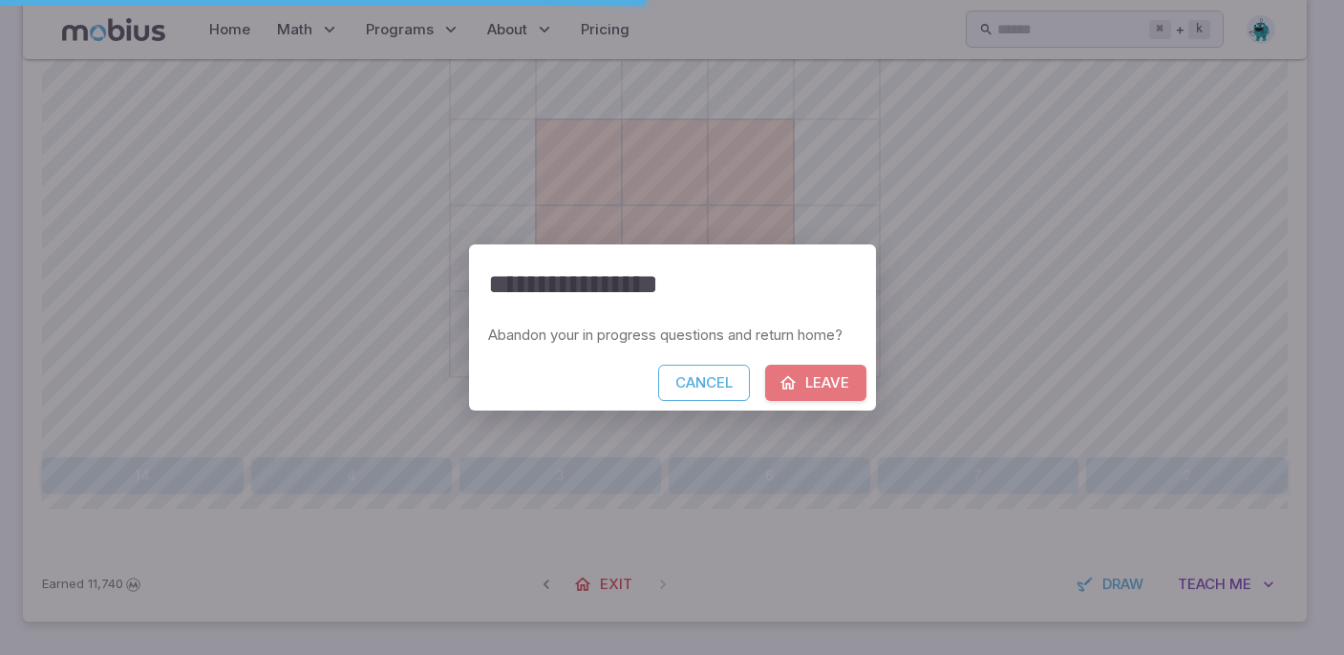
click at [855, 385] on button "Leave" at bounding box center [815, 383] width 101 height 36
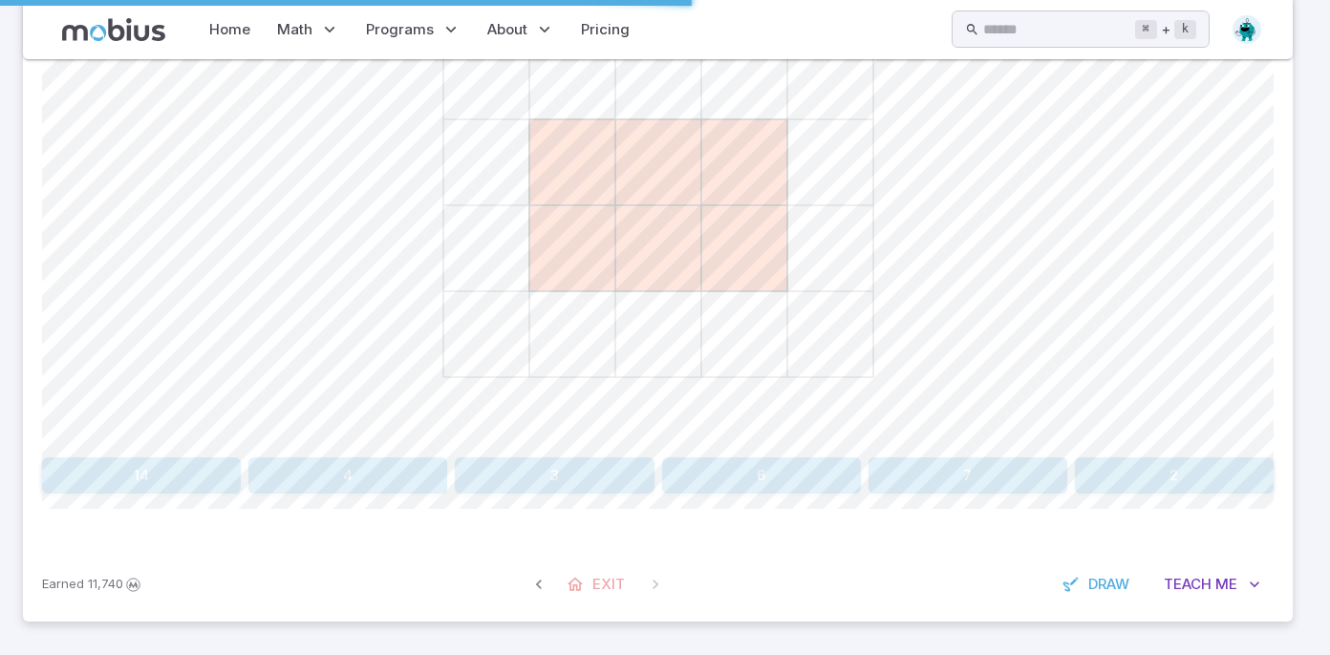
scroll to position [0, 0]
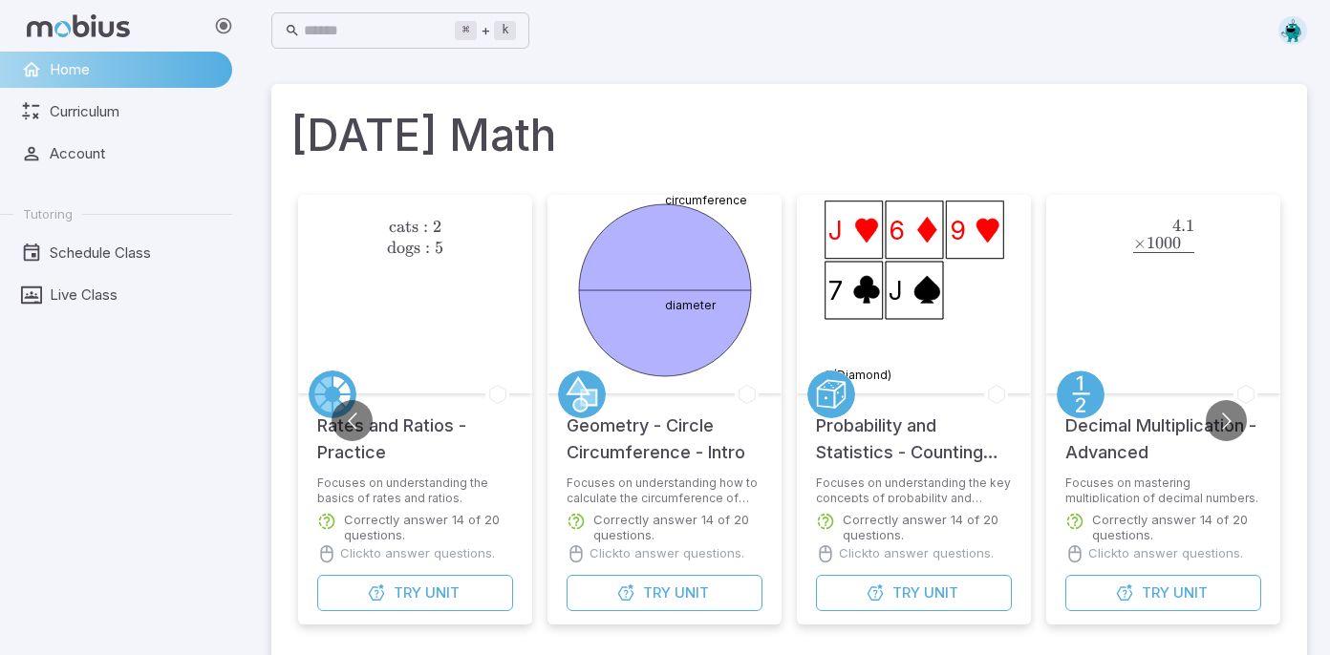
click at [1213, 308] on div "4.1 × 1000 0. ‾ \begin{aligned}4.1\hphantom{}\\[-0.5em]\underline{\times 1000\h…" at bounding box center [1163, 294] width 199 height 199
click at [1108, 601] on button "Try Unit" at bounding box center [1163, 593] width 196 height 36
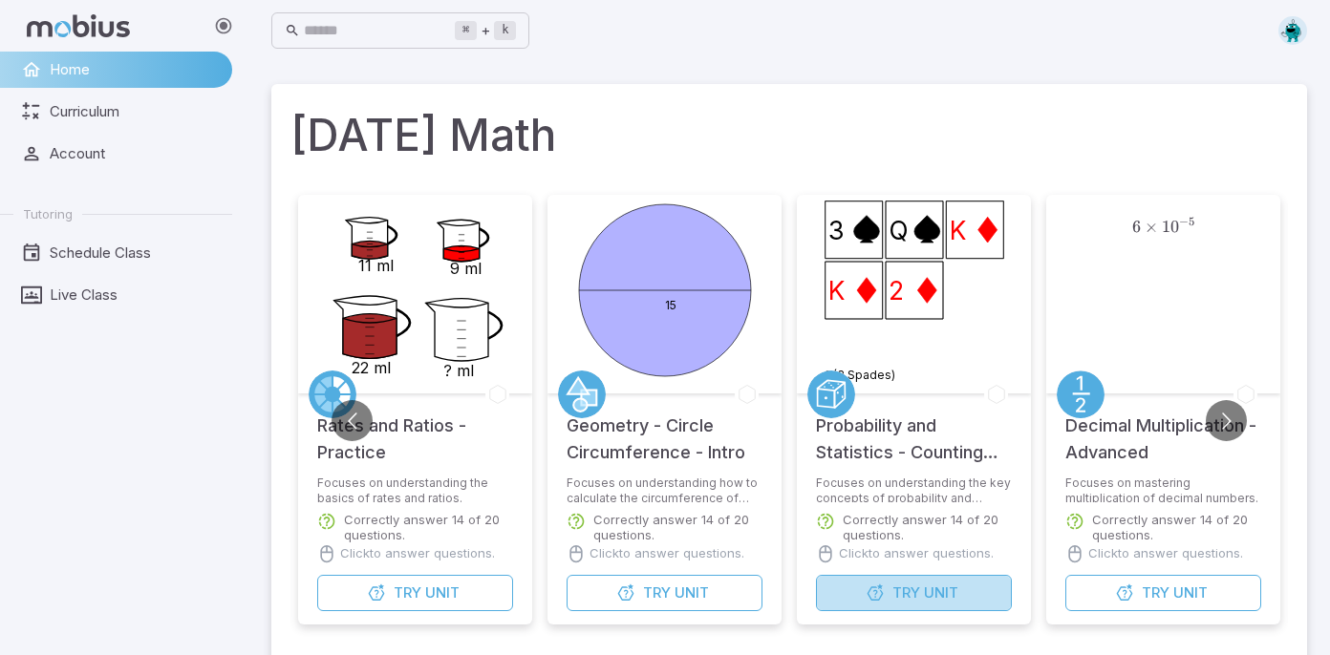
click at [893, 578] on button "Try Unit" at bounding box center [914, 593] width 196 height 36
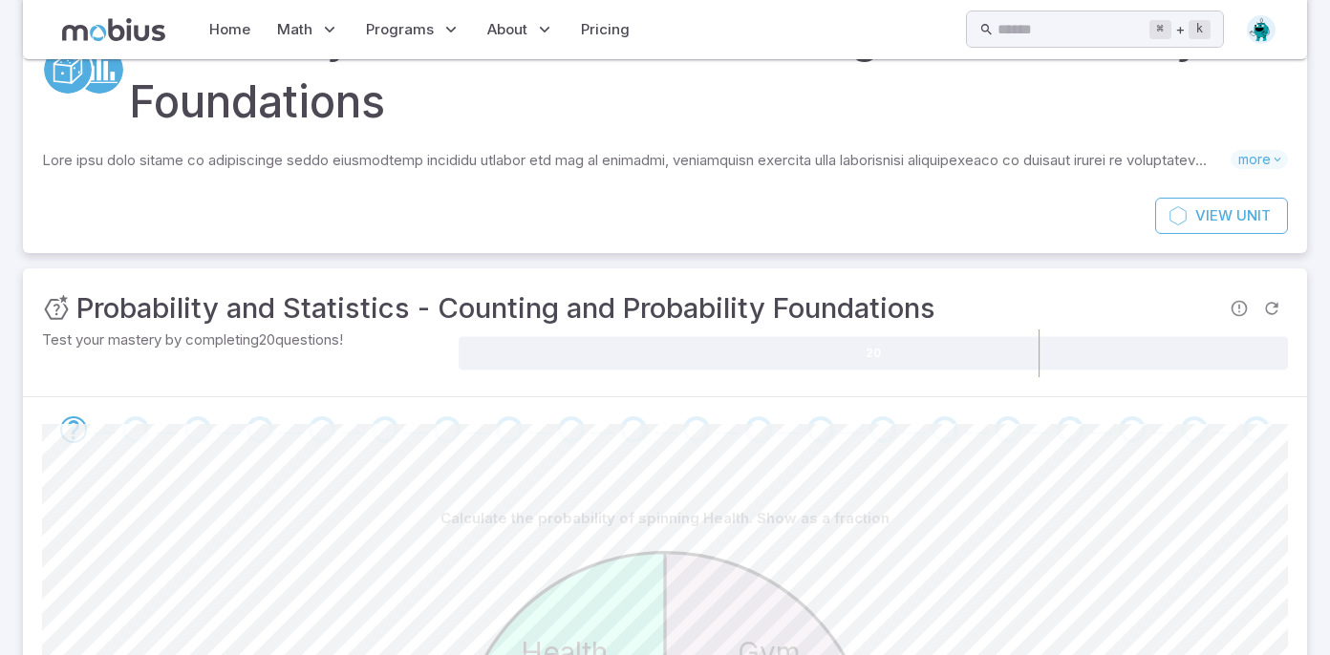
scroll to position [37, 0]
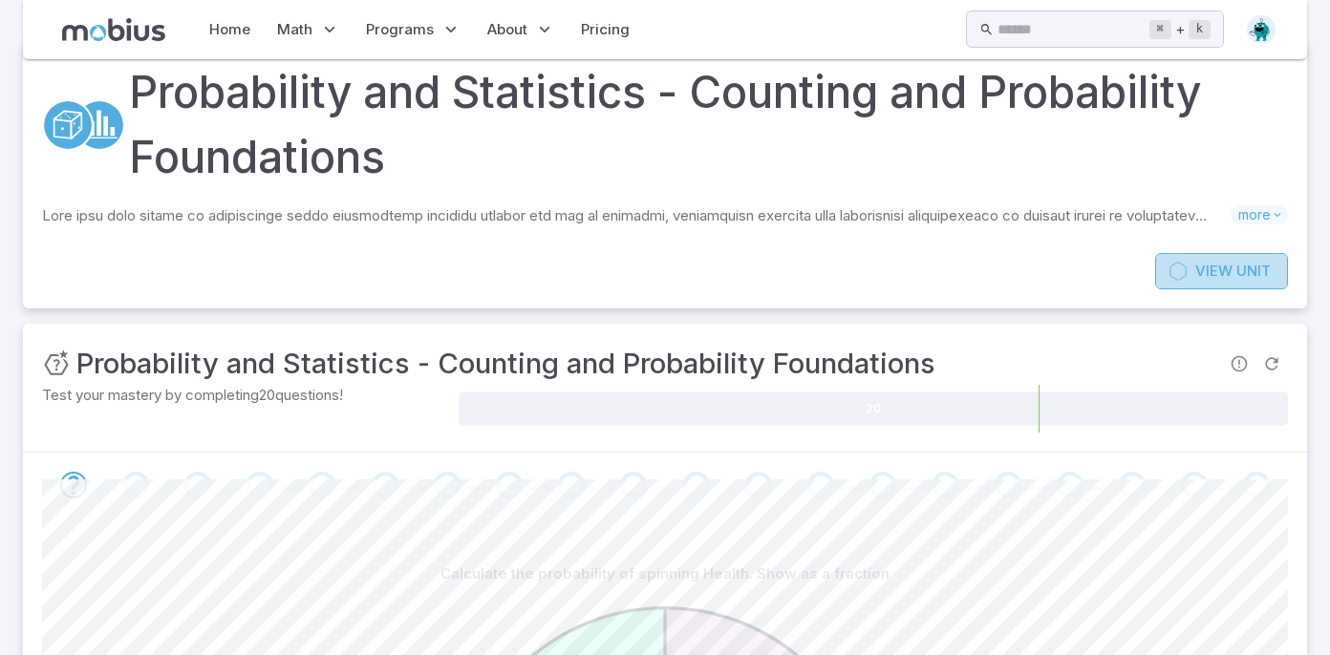
click at [1203, 283] on link "View Unit" at bounding box center [1221, 271] width 133 height 36
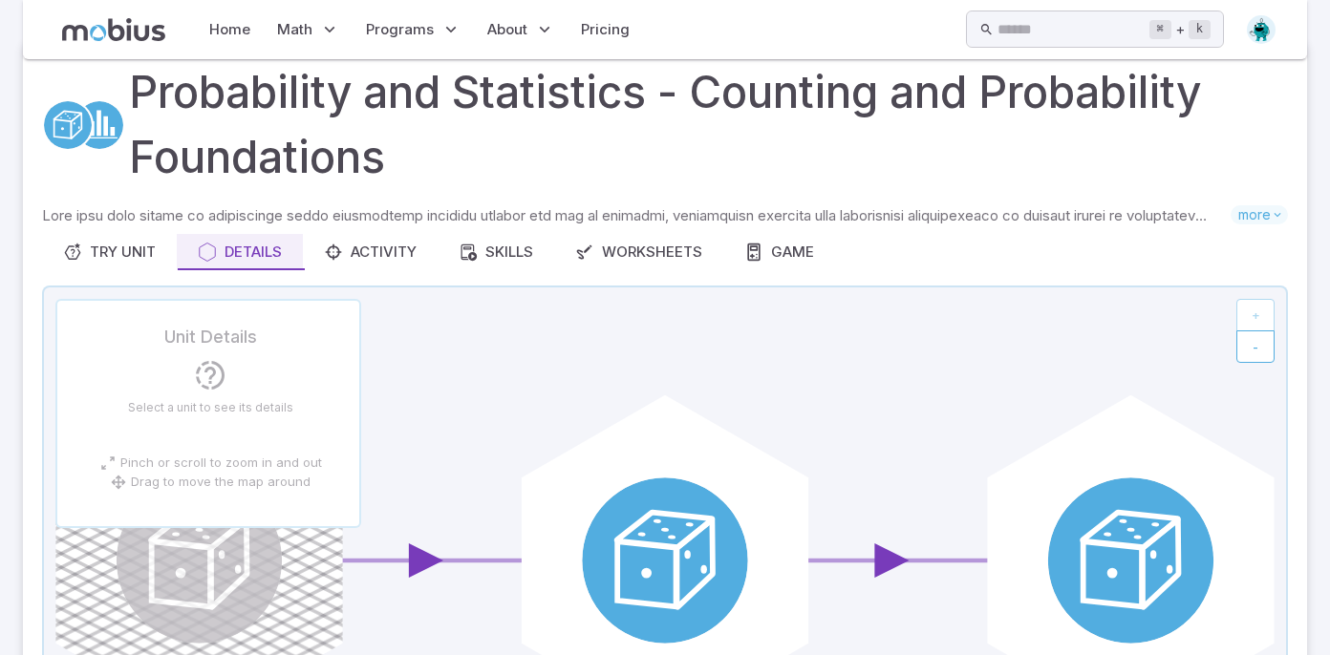
click at [775, 275] on div "Skills you will learn include: Counting outcomes Probability from total events …" at bounding box center [665, 520] width 1246 height 631
click at [775, 260] on div "Game" at bounding box center [779, 252] width 70 height 21
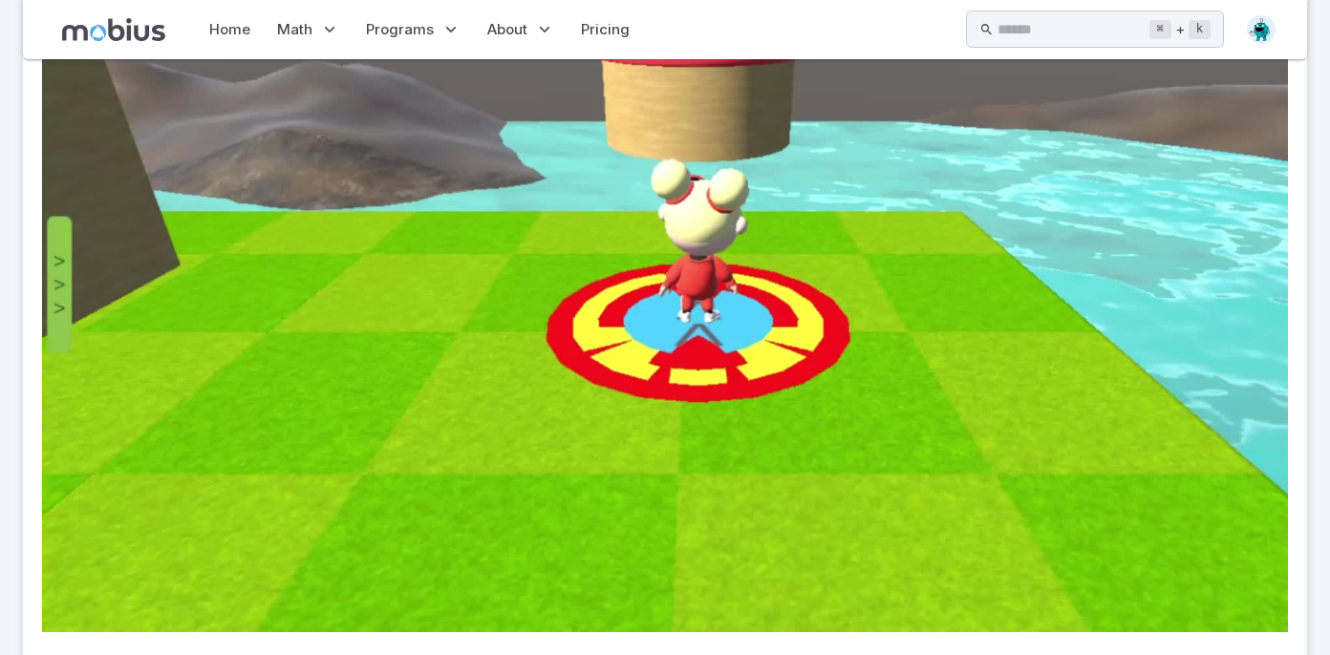
scroll to position [454, 0]
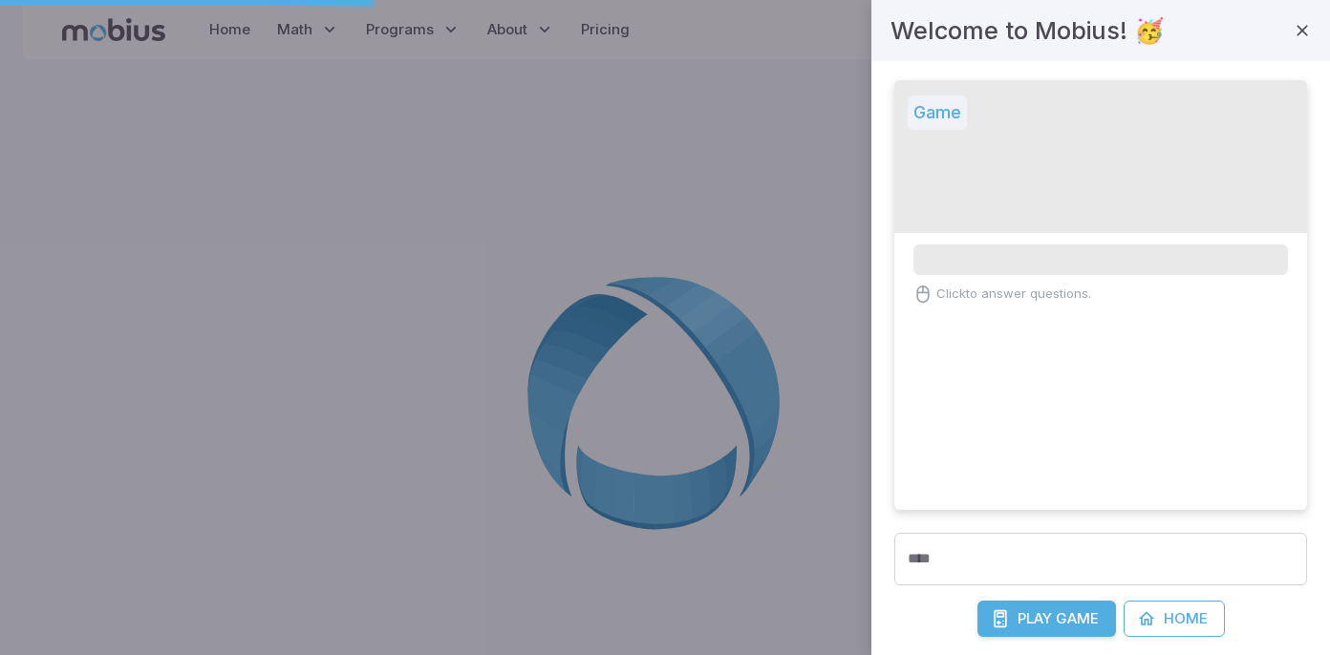
scroll to position [0, 0]
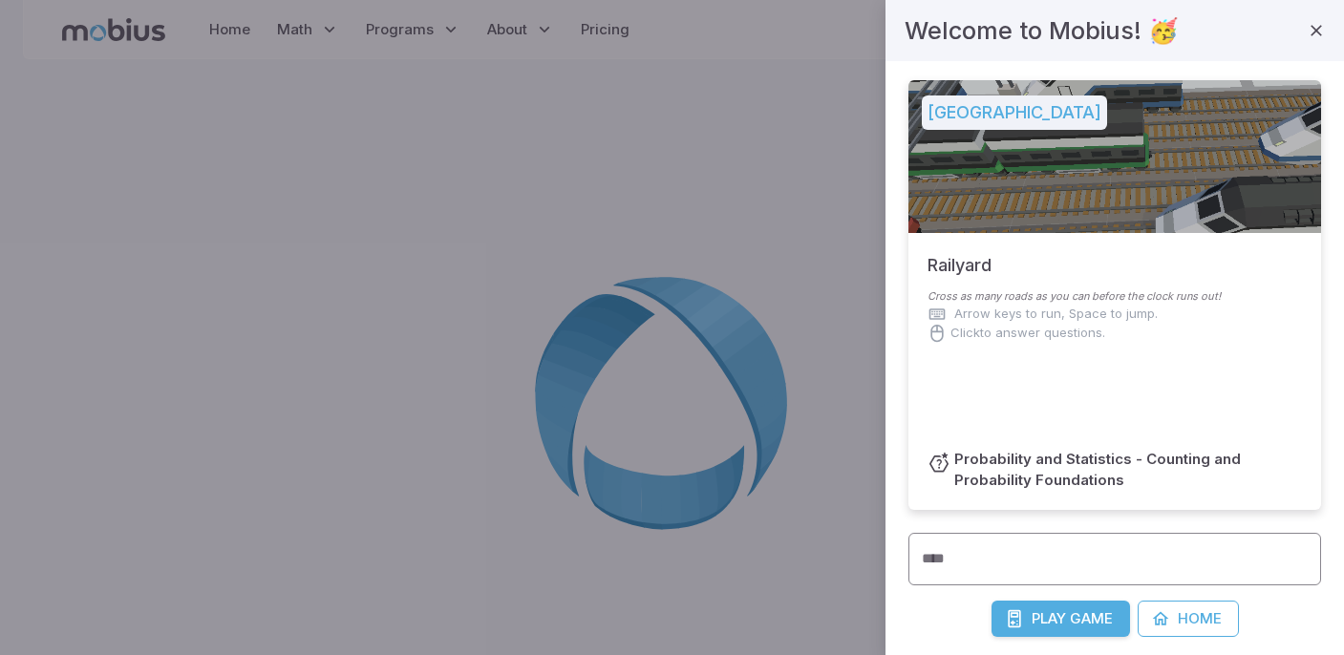
click at [1120, 559] on input "****" at bounding box center [1115, 559] width 413 height 53
type input "***"
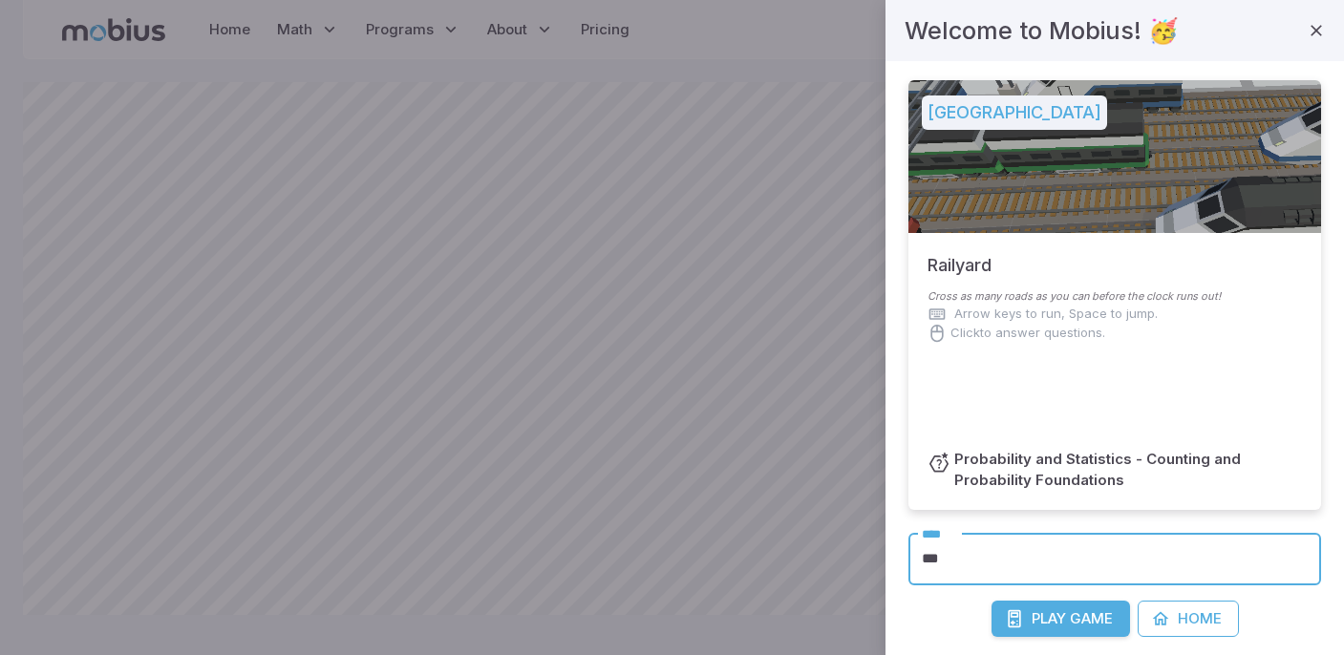
click at [1036, 564] on input "***" at bounding box center [1115, 559] width 413 height 53
type input "****"
click at [992, 601] on button "Play Game" at bounding box center [1061, 619] width 139 height 36
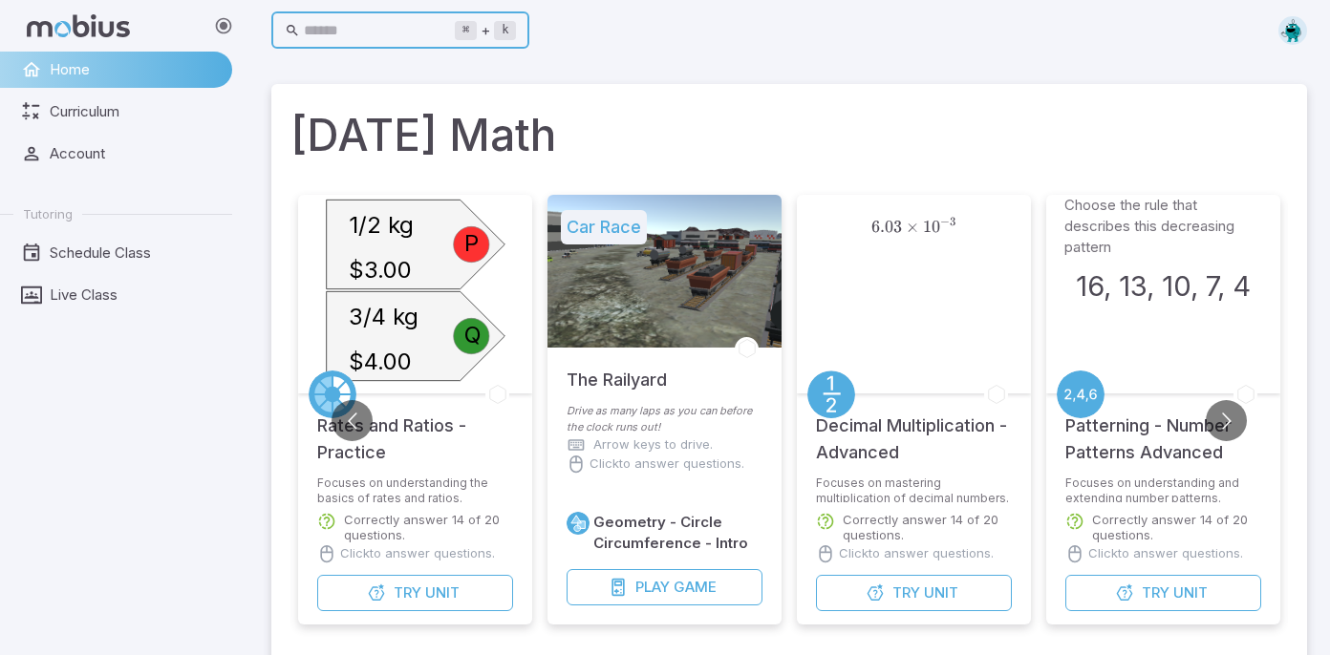
click at [349, 34] on input "text" at bounding box center [379, 30] width 151 height 37
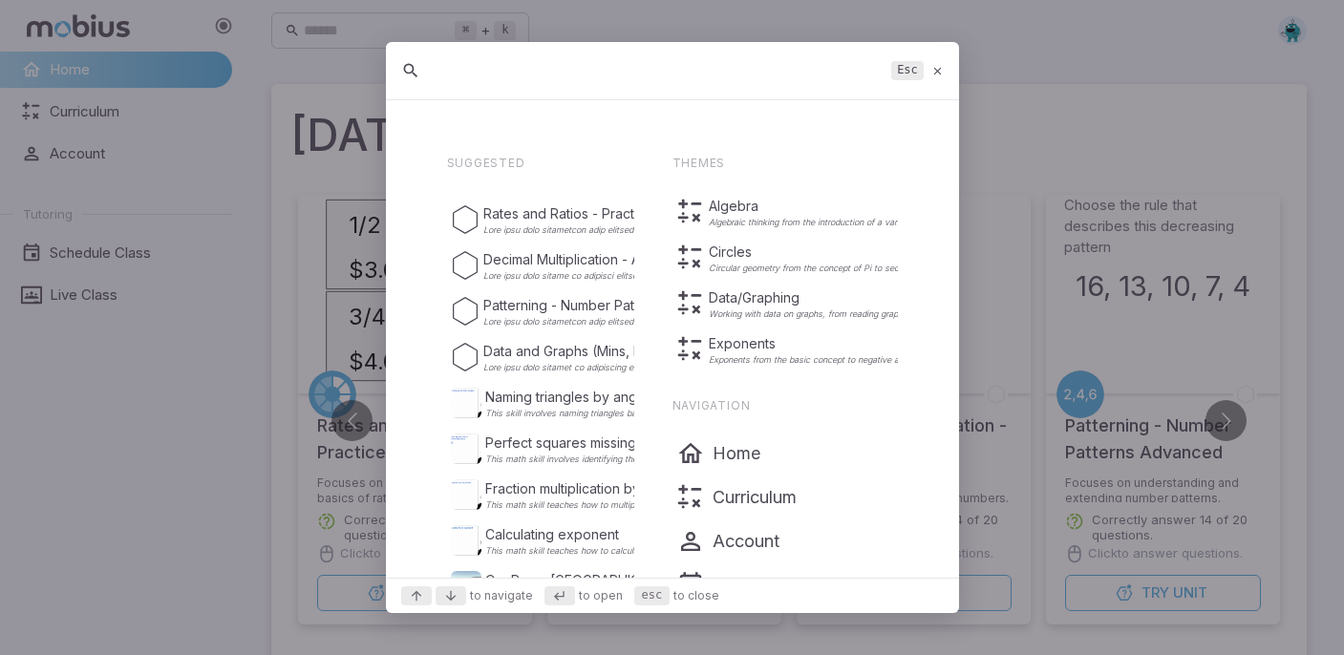
click at [435, 73] on input "text" at bounding box center [658, 71] width 452 height 34
click at [433, 73] on input "text" at bounding box center [658, 71] width 452 height 34
click at [939, 71] on icon at bounding box center [938, 71] width 12 height 14
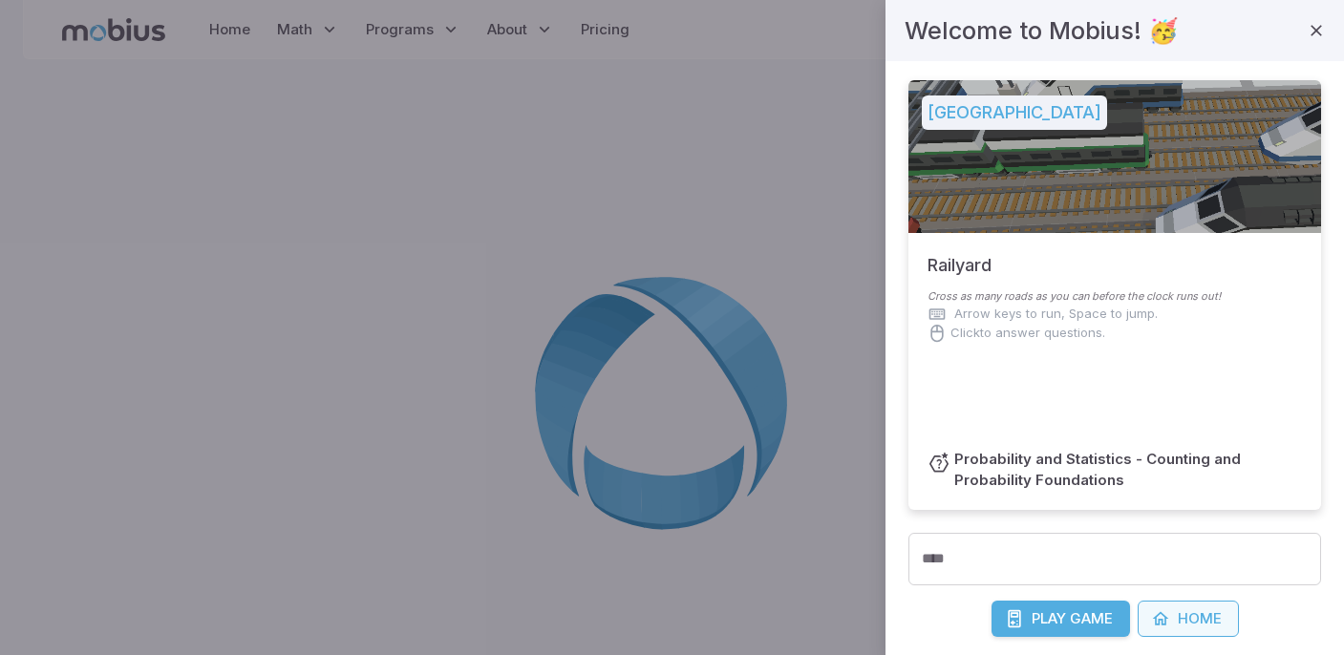
click at [1182, 619] on link "Home" at bounding box center [1188, 619] width 101 height 36
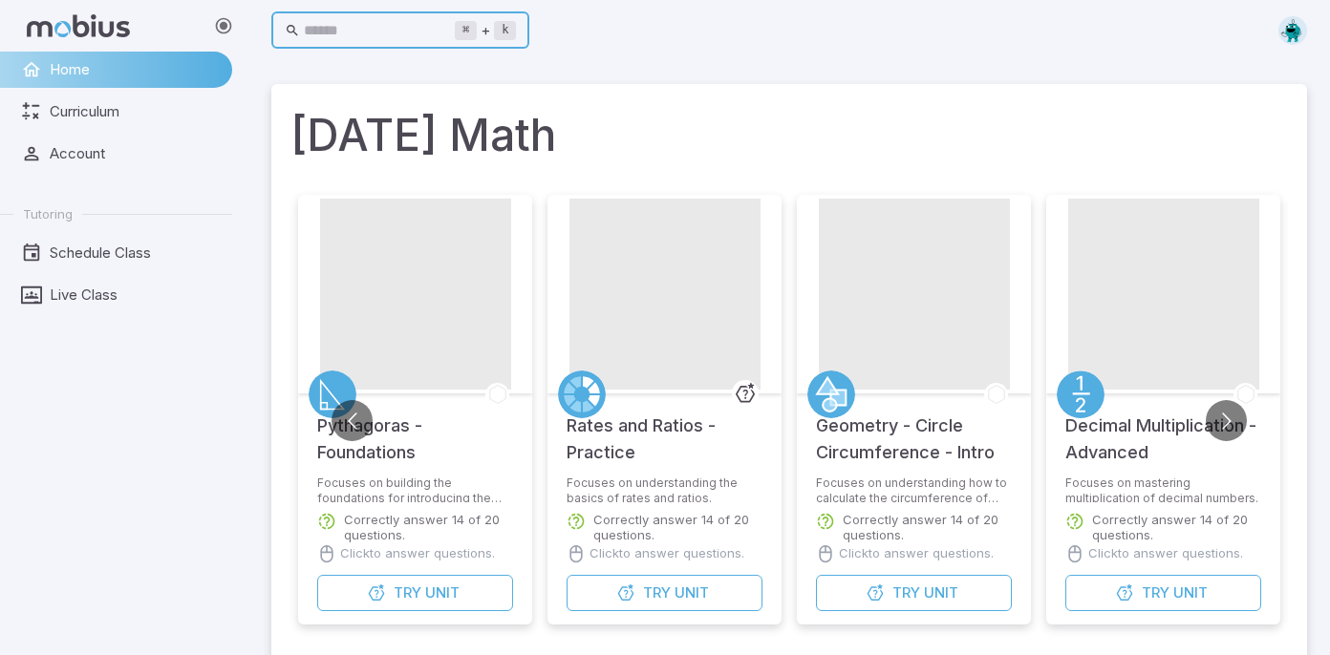
click at [389, 36] on input "text" at bounding box center [379, 30] width 151 height 37
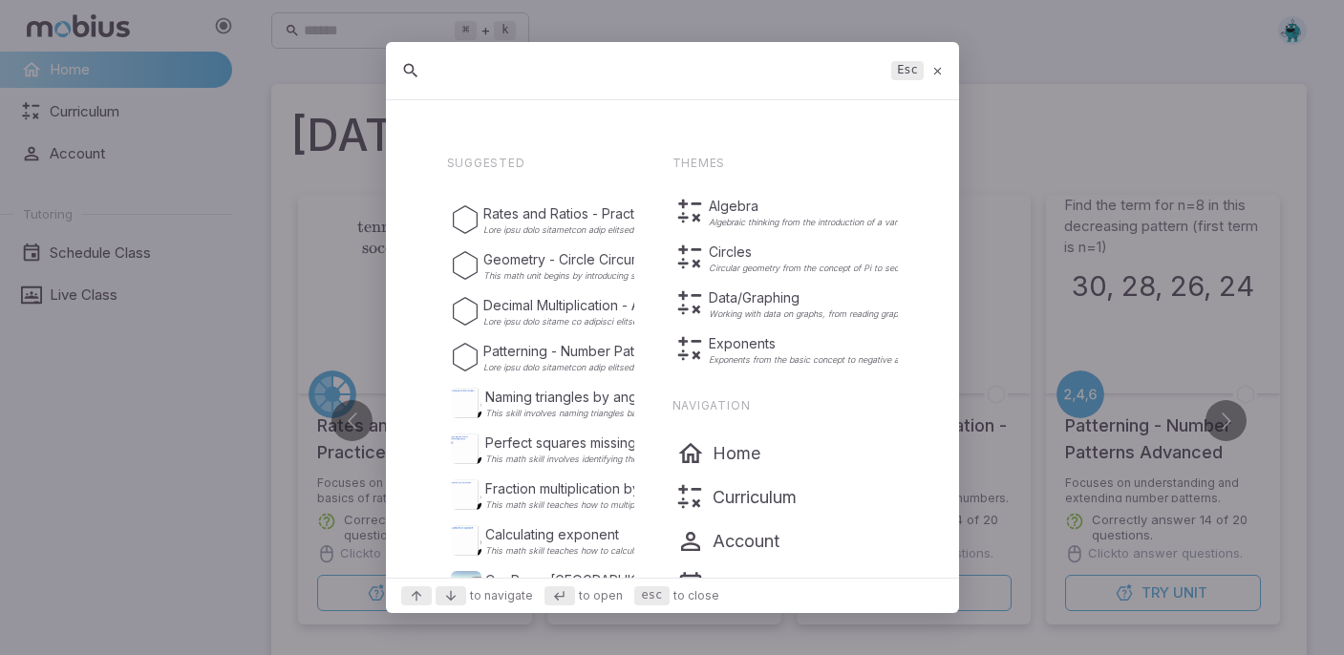
click at [470, 65] on input "text" at bounding box center [658, 71] width 452 height 34
click at [937, 67] on icon at bounding box center [938, 71] width 12 height 14
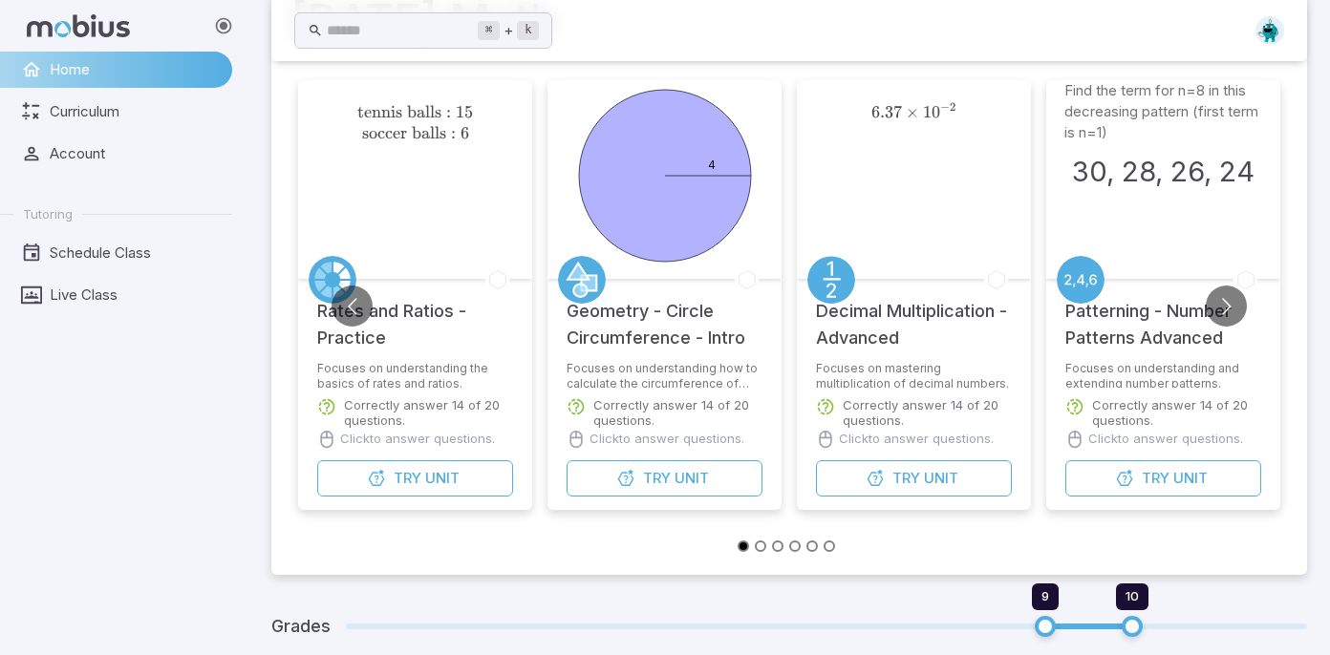
scroll to position [114, 0]
click at [451, 478] on span "Unit" at bounding box center [442, 479] width 34 height 21
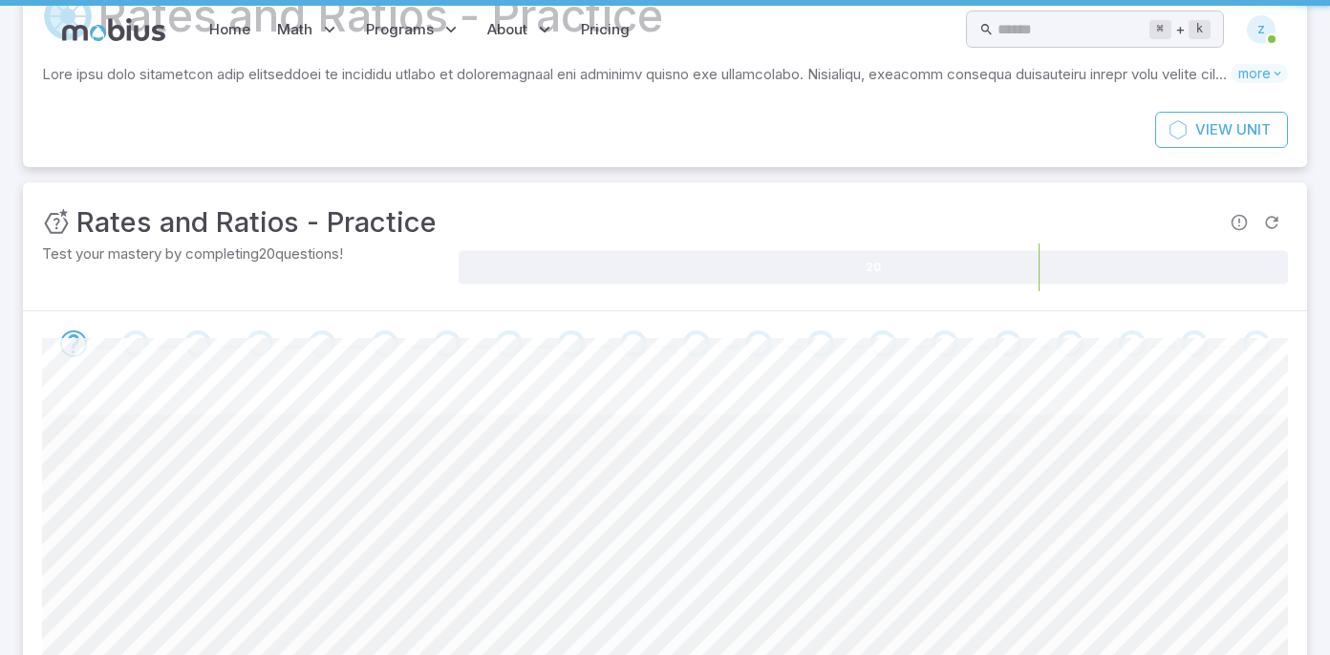
scroll to position [0, 0]
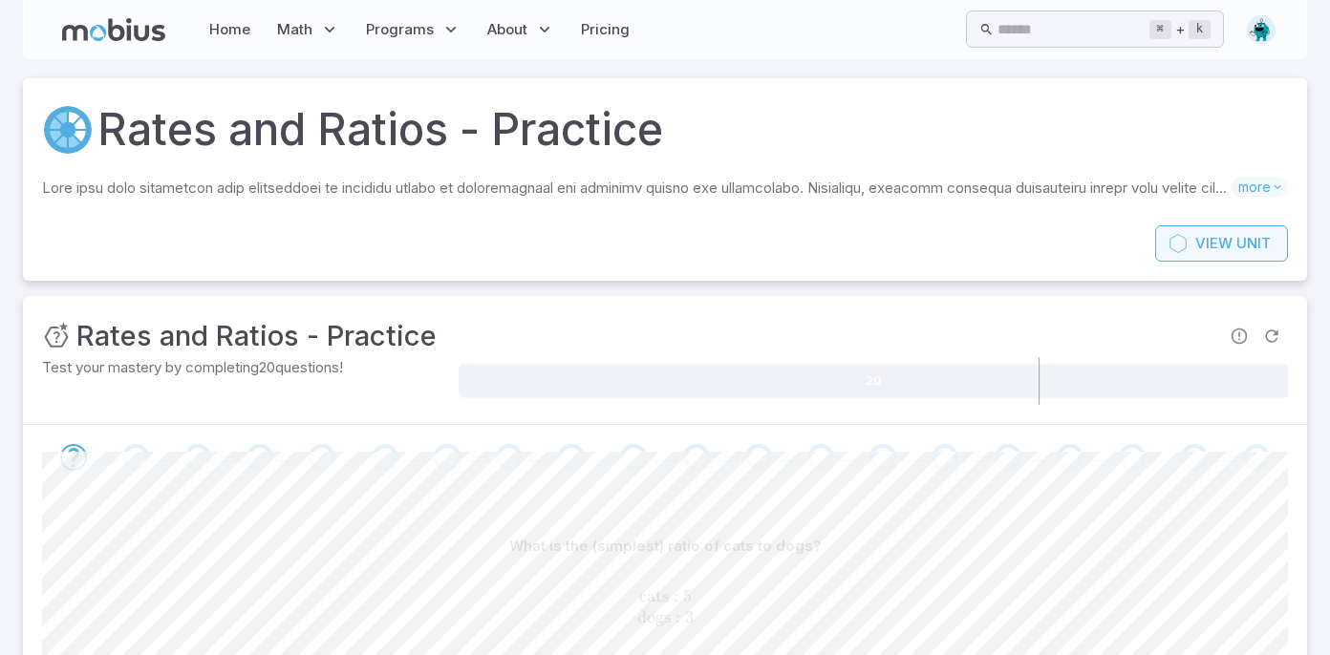
click at [1231, 241] on span "View" at bounding box center [1213, 243] width 37 height 21
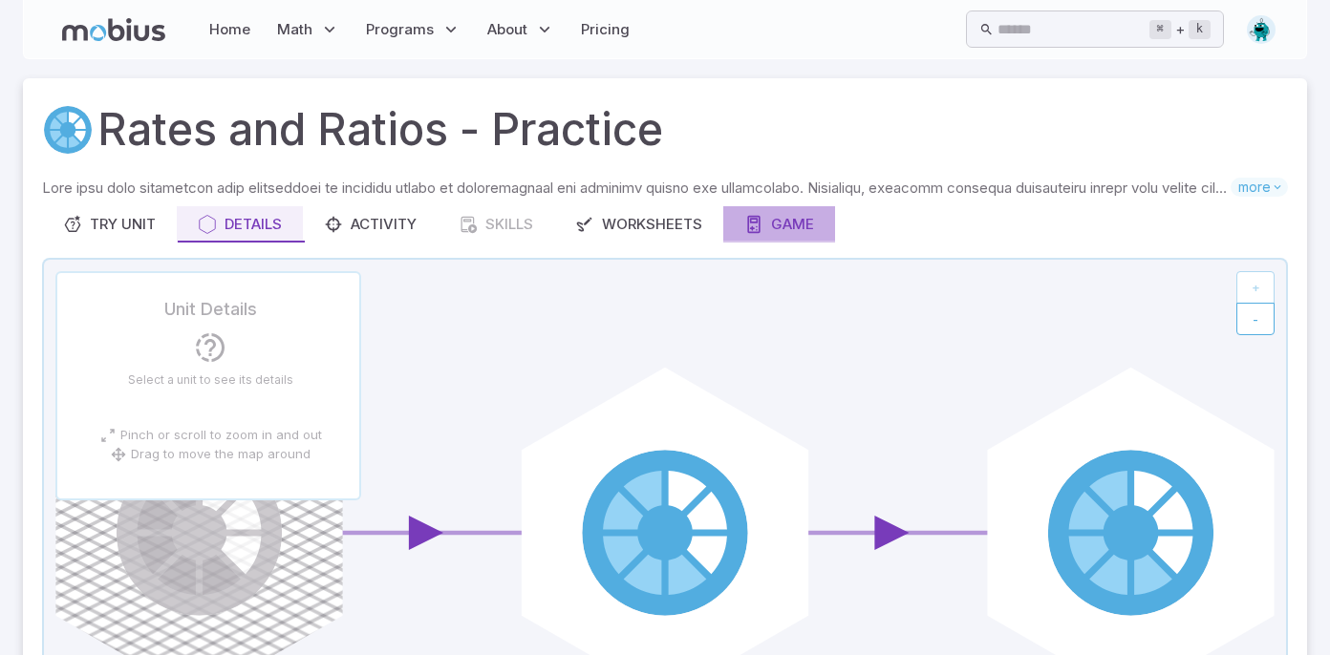
click at [804, 241] on button "Game" at bounding box center [779, 224] width 112 height 36
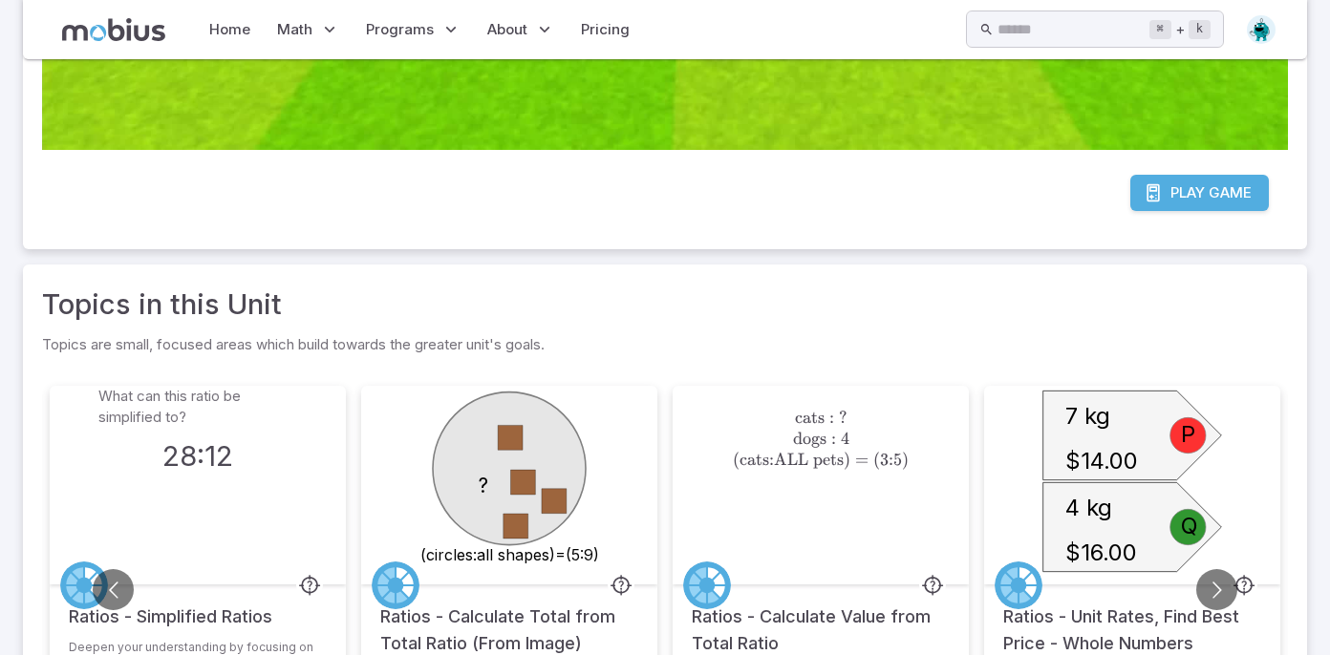
scroll to position [870, 0]
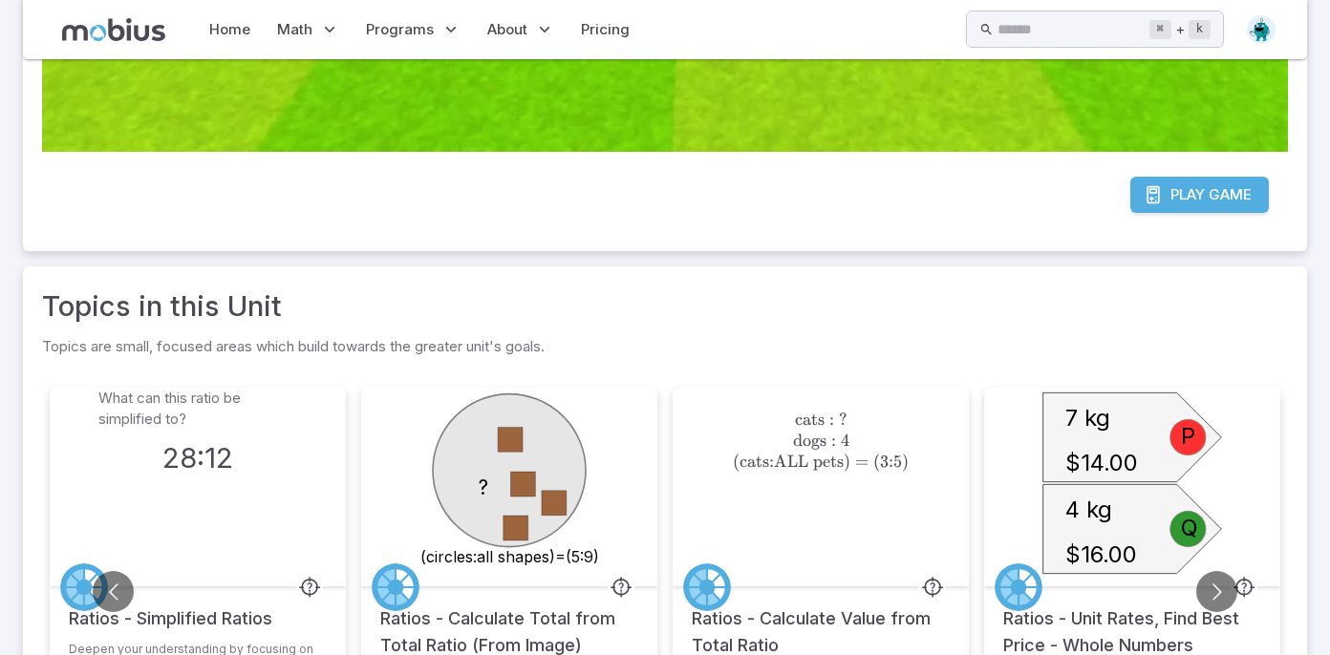
click at [1197, 187] on span "Play" at bounding box center [1187, 194] width 34 height 21
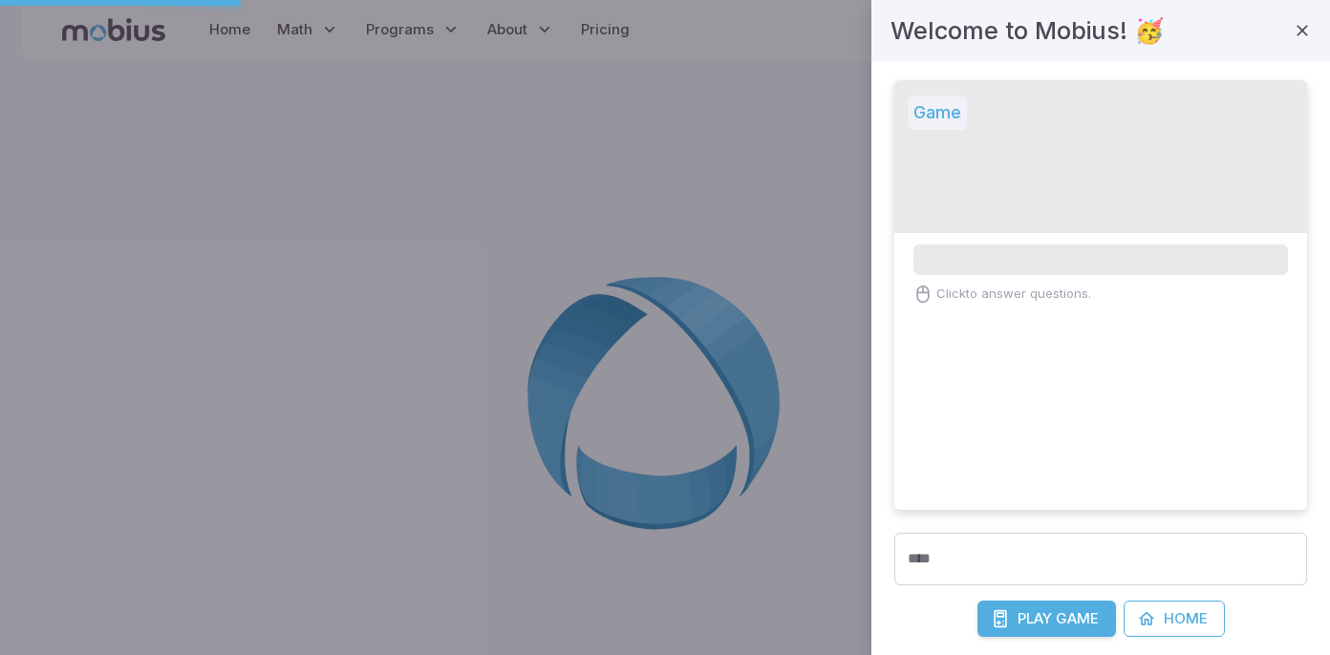
scroll to position [0, 0]
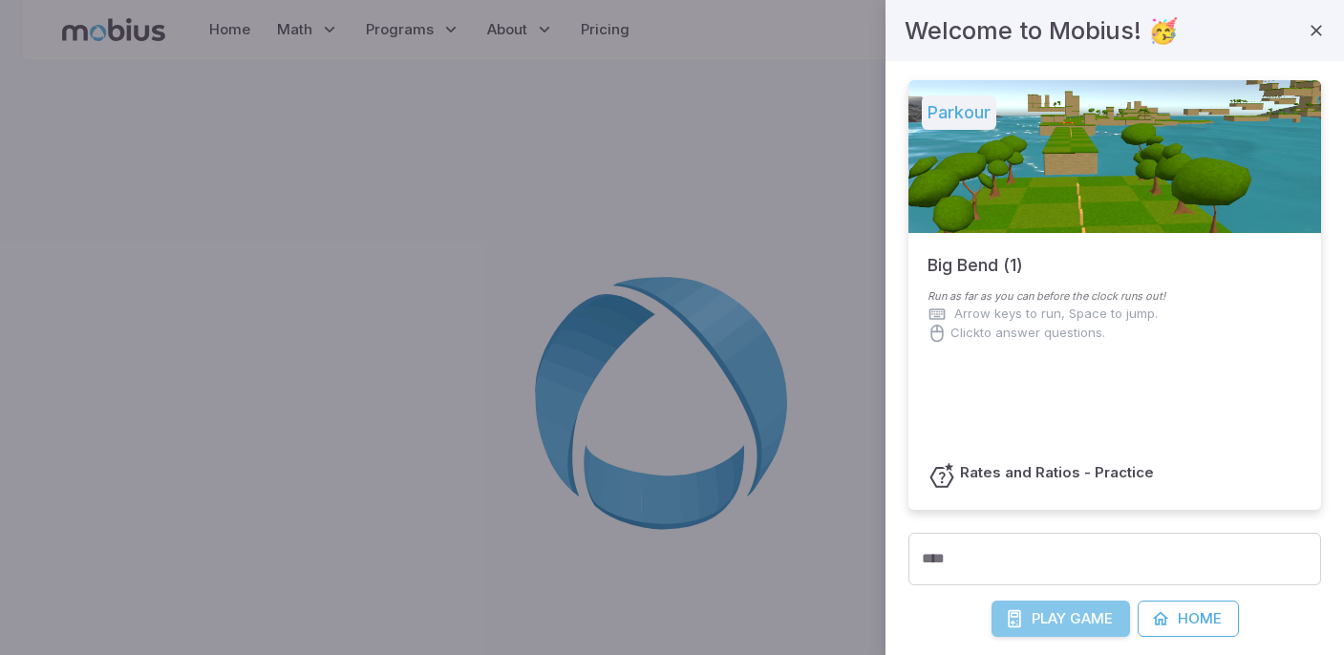
click at [1011, 611] on icon "submit" at bounding box center [1014, 619] width 19 height 19
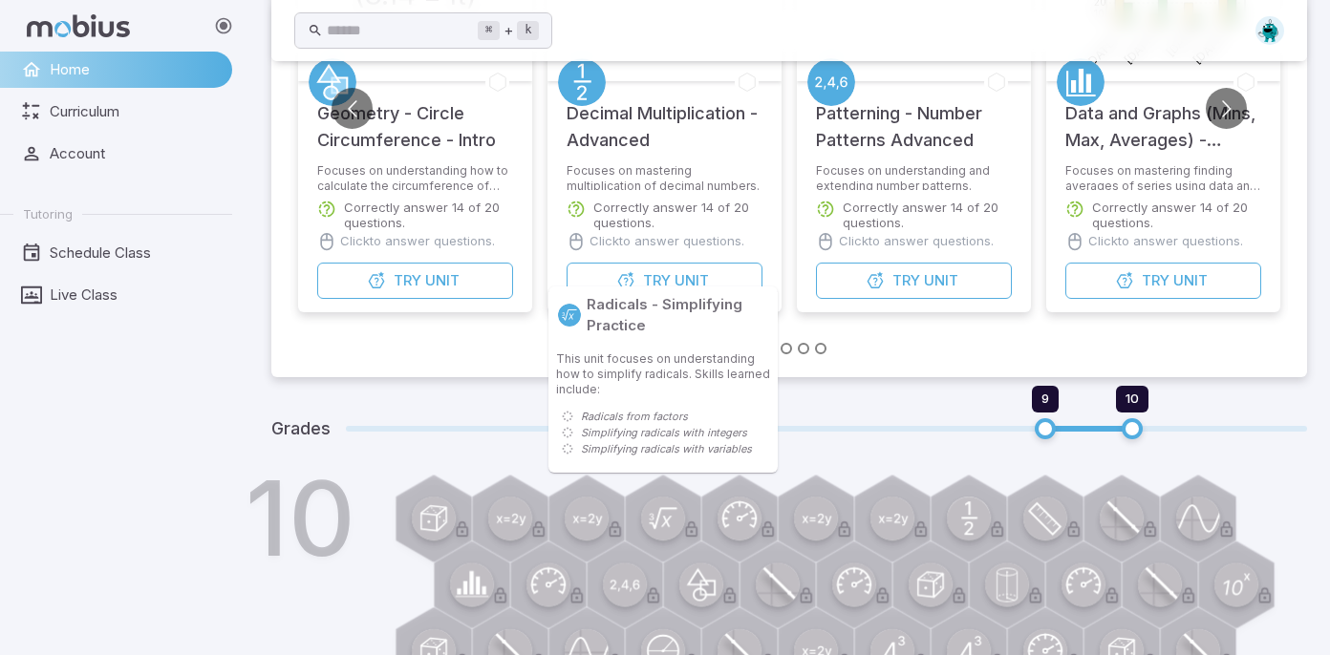
scroll to position [311, 0]
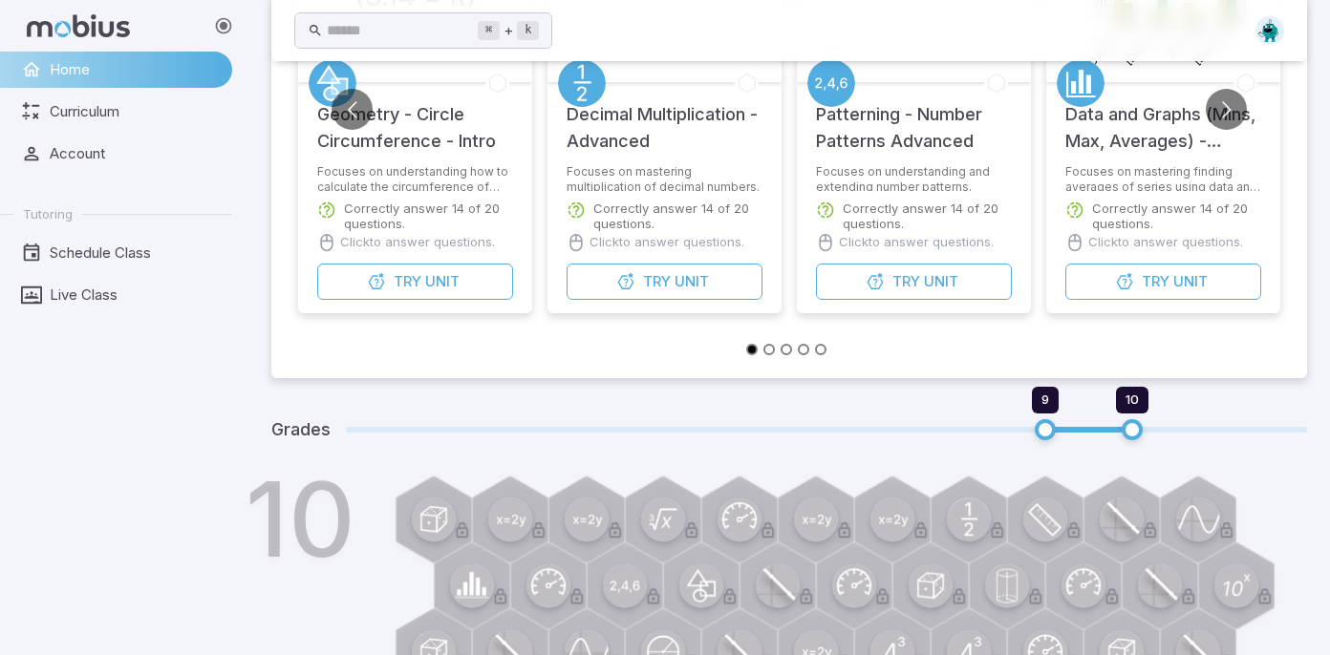
click at [773, 354] on li at bounding box center [771, 348] width 17 height 21
click at [783, 350] on button "Go to slide 3" at bounding box center [786, 349] width 11 height 11
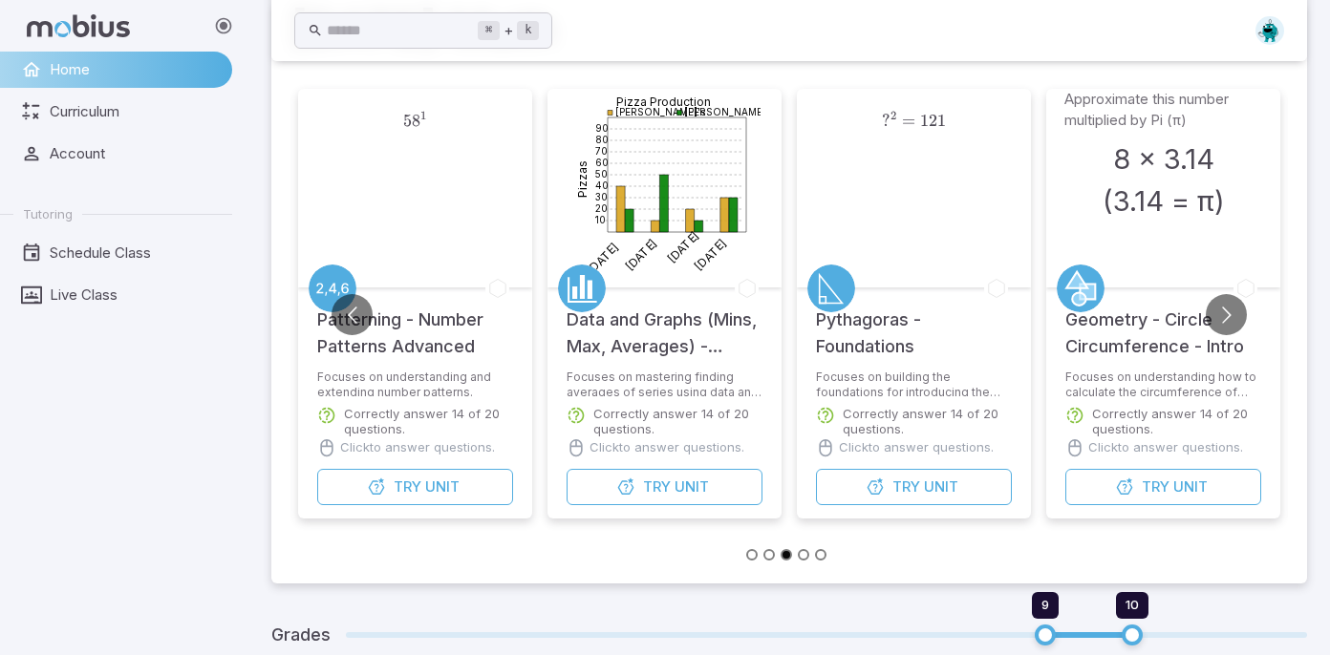
scroll to position [107, 0]
click at [890, 477] on button "Try Unit" at bounding box center [914, 486] width 196 height 36
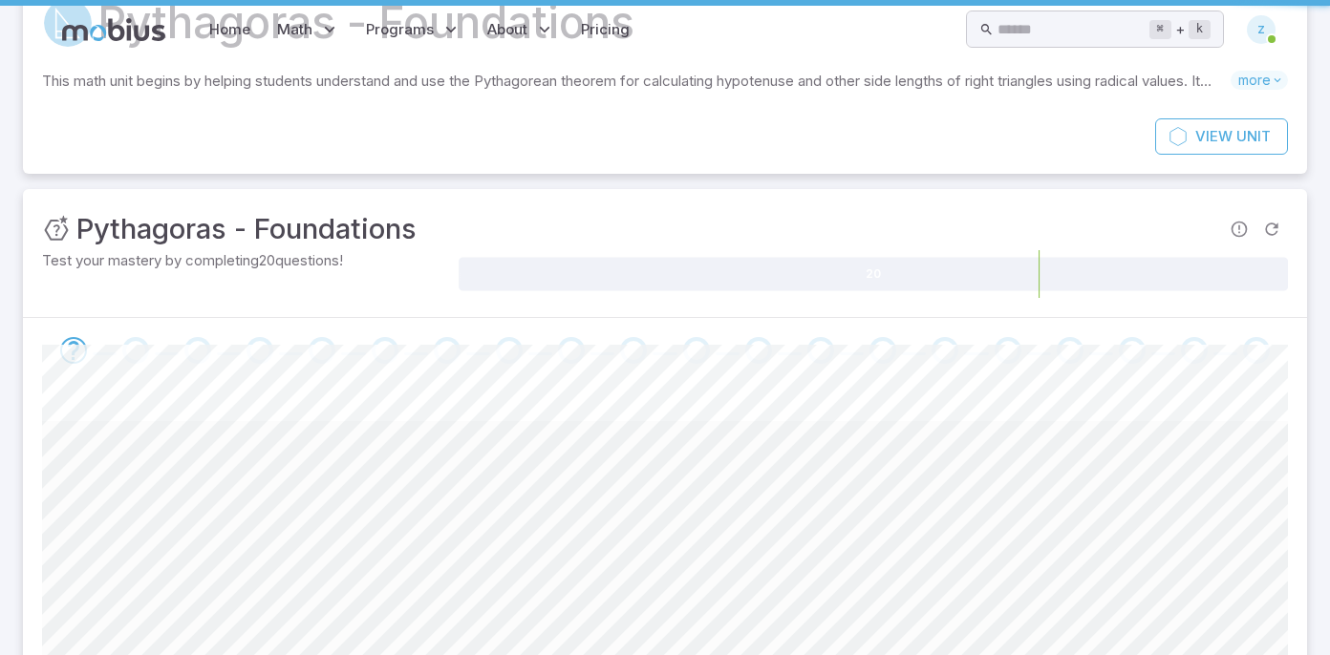
scroll to position [0, 0]
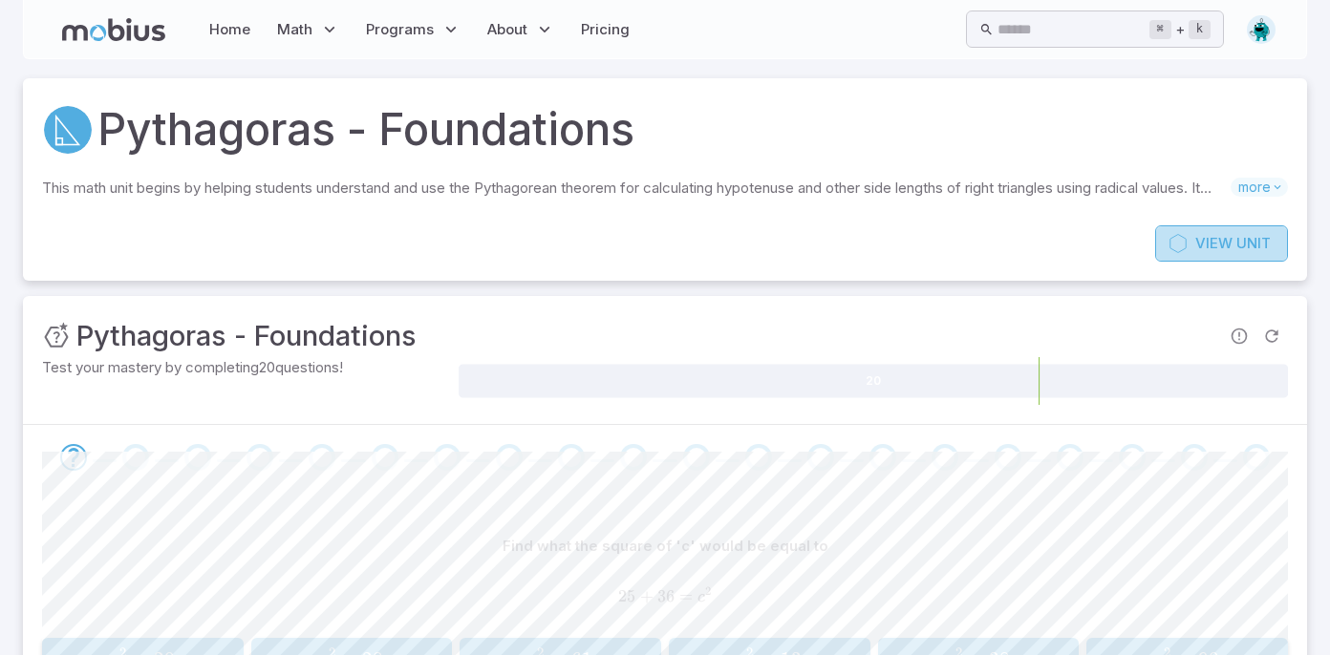
click at [1242, 256] on link "View Unit" at bounding box center [1221, 243] width 133 height 36
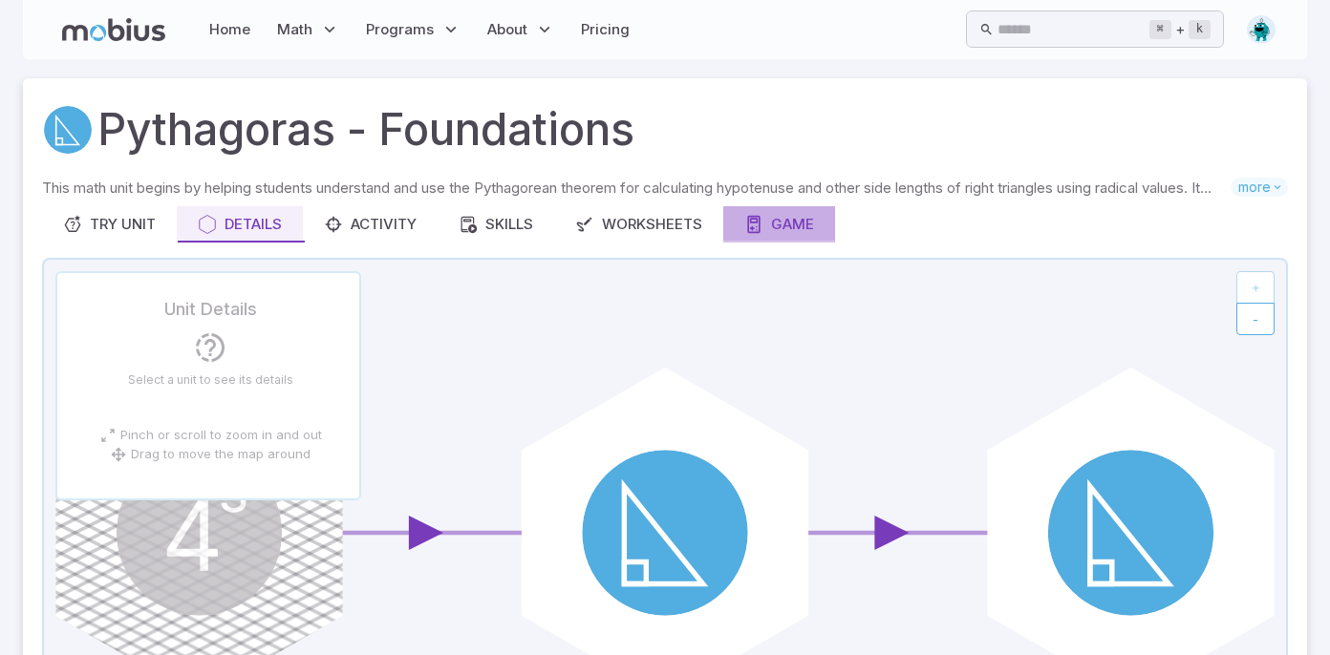
click at [814, 233] on div "Game" at bounding box center [779, 224] width 70 height 21
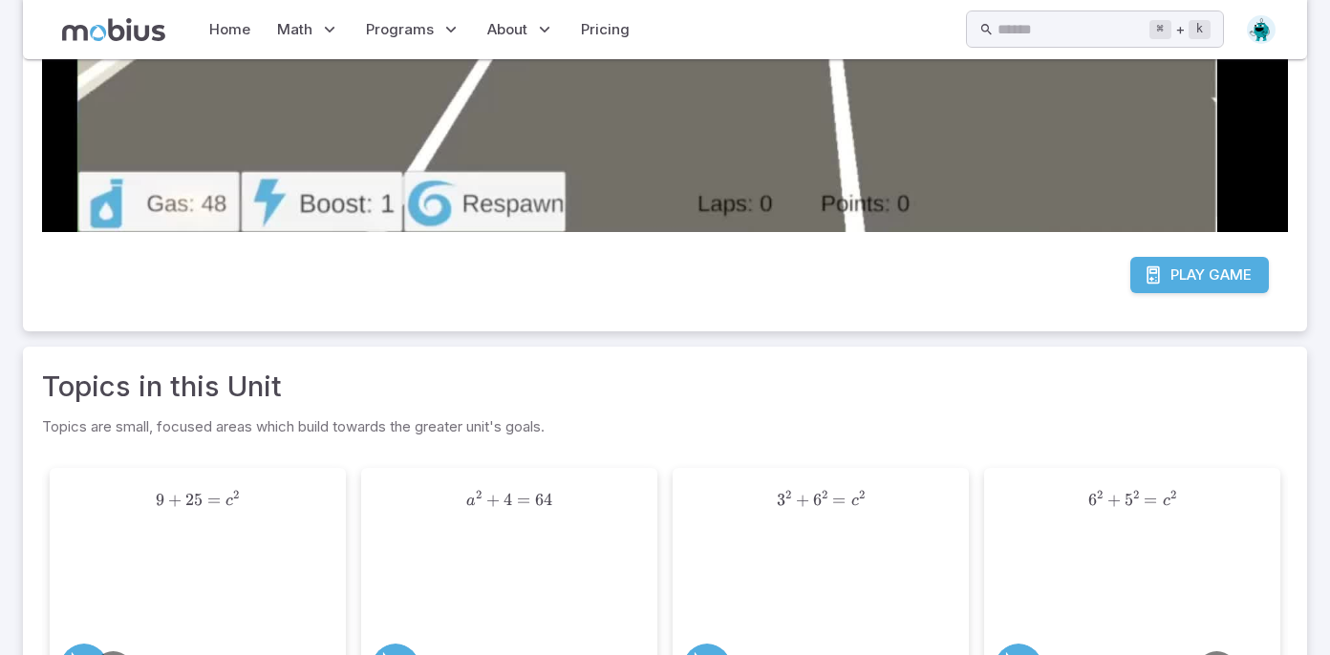
scroll to position [759, 0]
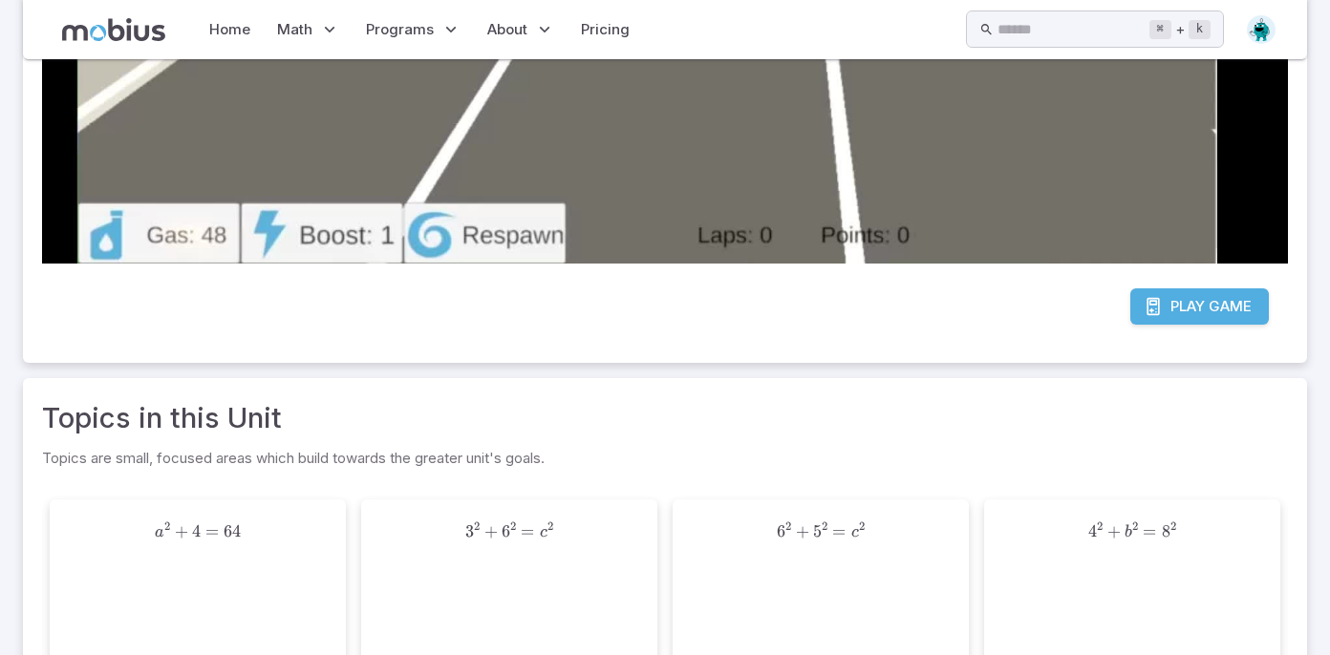
click at [1231, 296] on span "Game" at bounding box center [1230, 306] width 43 height 21
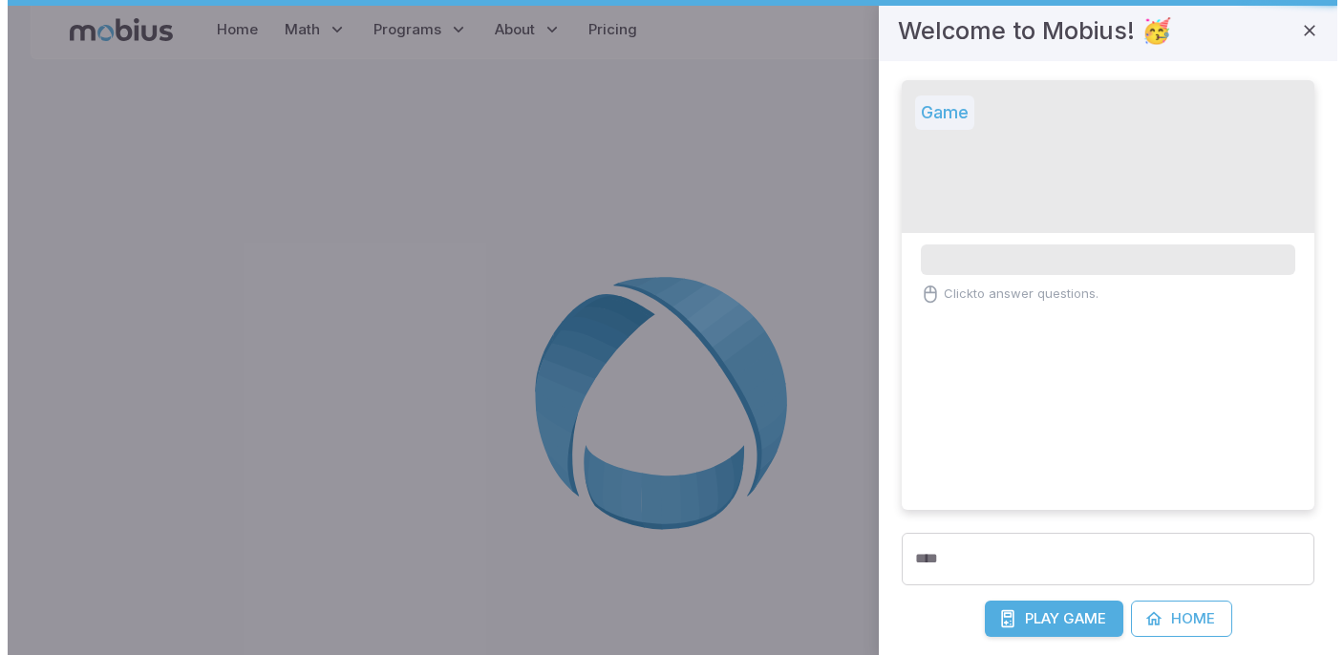
scroll to position [0, 0]
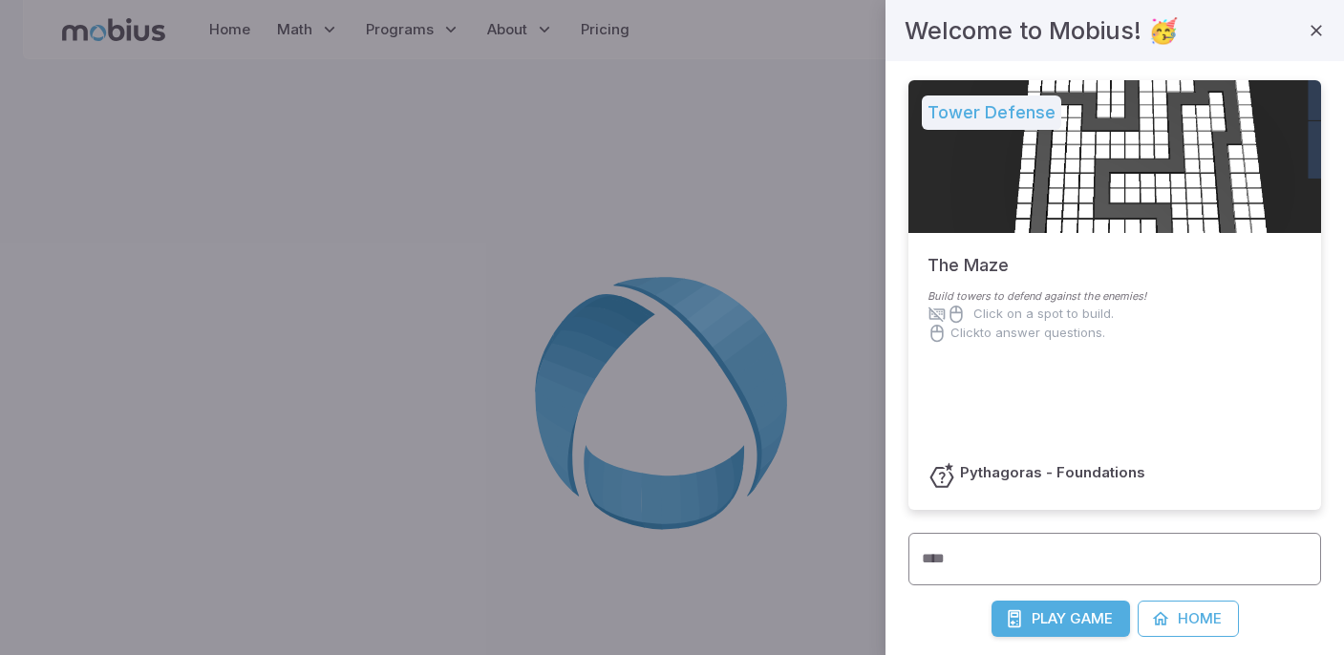
click at [1019, 558] on input "****" at bounding box center [1115, 559] width 413 height 53
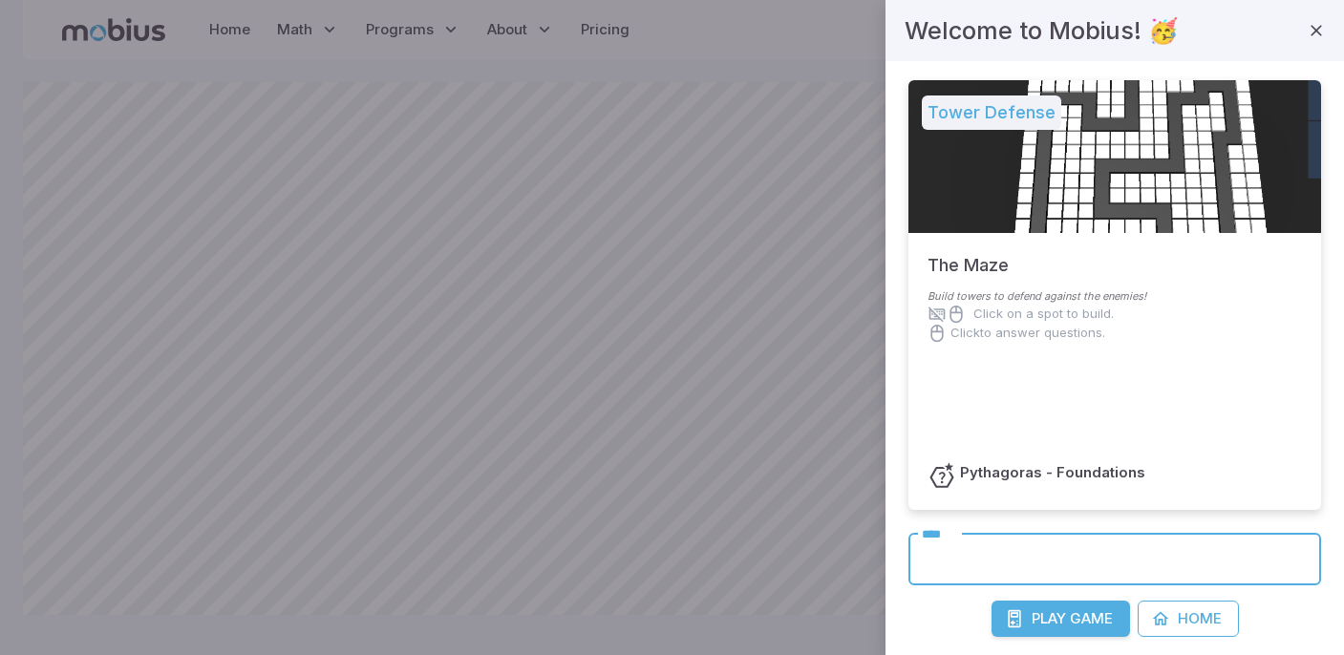
click at [1001, 568] on input "****" at bounding box center [1115, 559] width 413 height 53
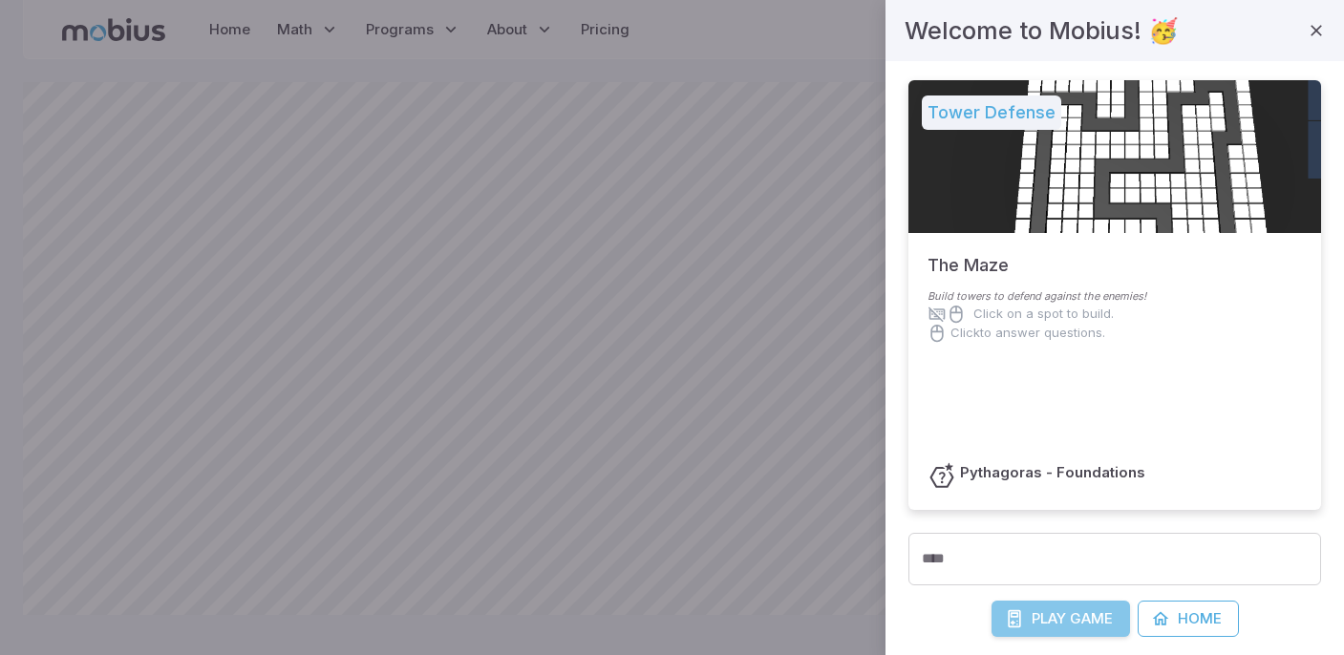
click at [1077, 632] on button "Play Game" at bounding box center [1061, 619] width 139 height 36
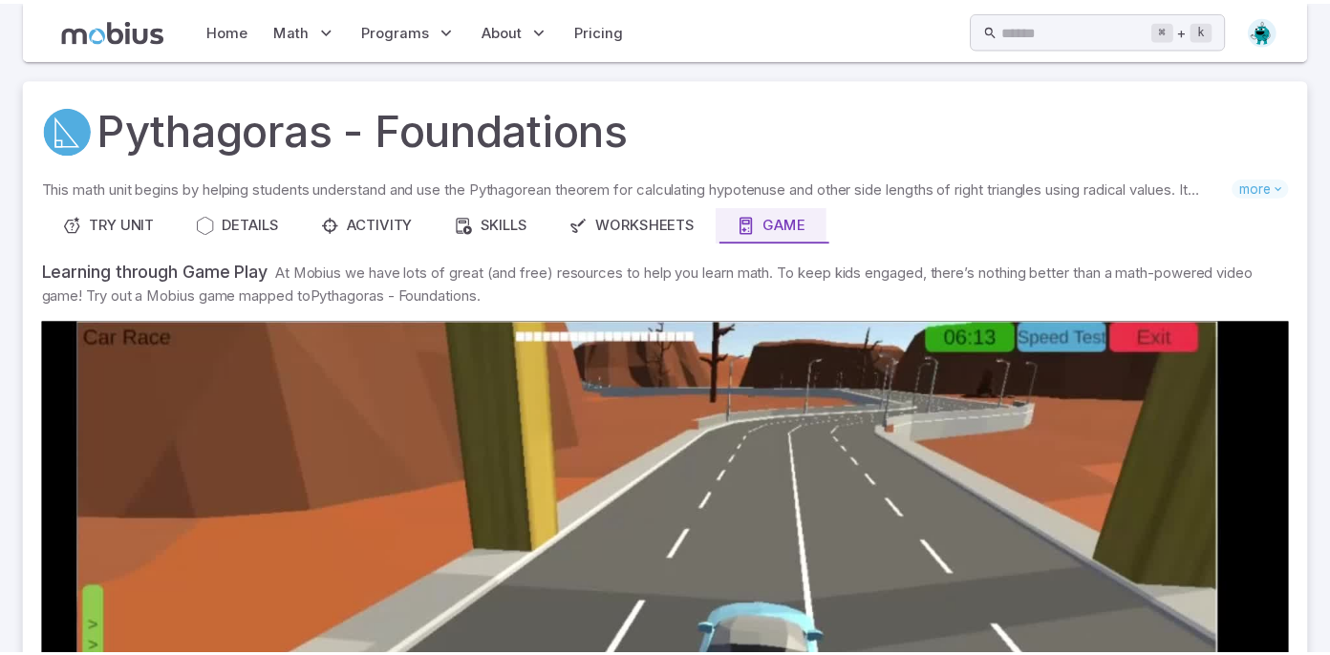
scroll to position [759, 0]
